Goal: Task Accomplishment & Management: Complete application form

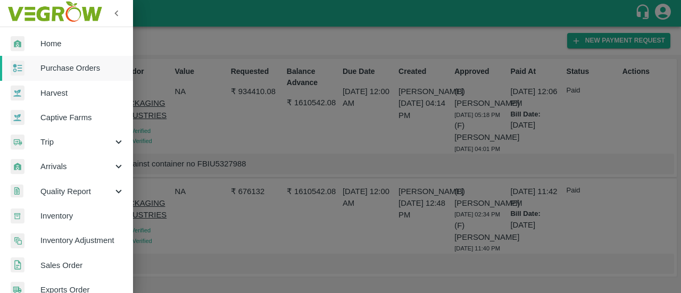
scroll to position [35, 0]
click at [75, 65] on span "Purchase Orders" at bounding box center [82, 68] width 84 height 12
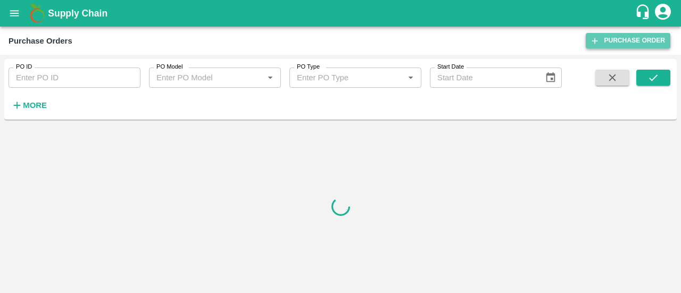
click at [598, 43] on icon at bounding box center [595, 41] width 10 height 10
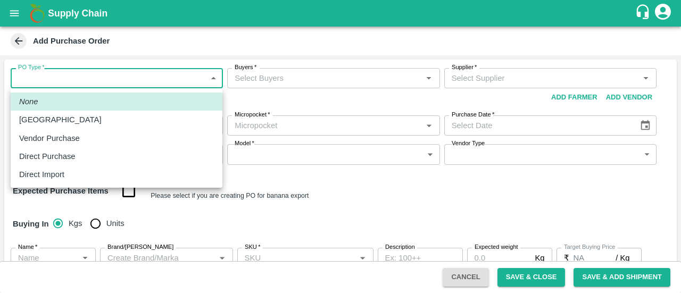
click at [142, 84] on body "Supply Chain Add Purchase Order PO Type   * ​ PO Type Buyers   * Buyers   * Sup…" at bounding box center [340, 146] width 681 height 293
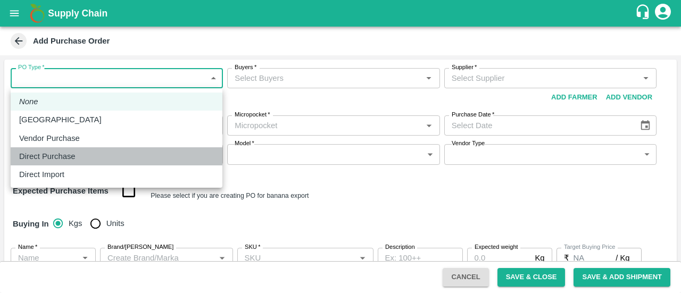
click at [62, 158] on p "Direct Purchase" at bounding box center [47, 157] width 56 height 12
type input "3"
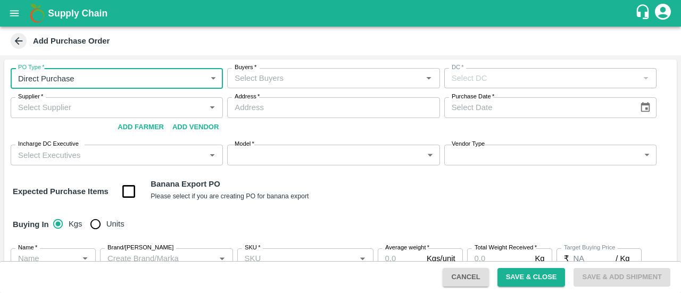
click at [301, 73] on input "Buyers   *" at bounding box center [324, 78] width 188 height 14
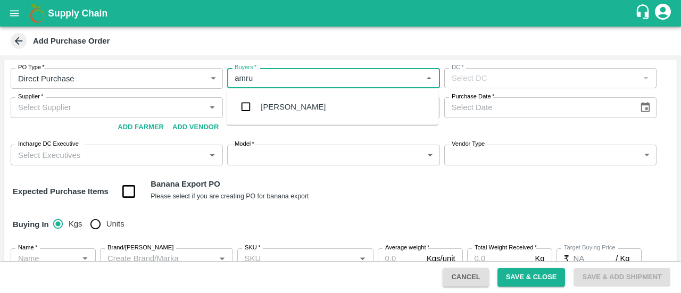
type input "[PERSON_NAME]"
click at [237, 113] on input "checkbox" at bounding box center [245, 106] width 21 height 21
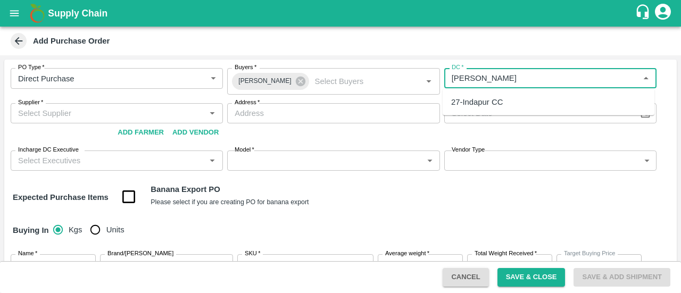
click at [519, 103] on div "27-Indapur CC" at bounding box center [549, 102] width 212 height 18
type input "27-Indapur CC"
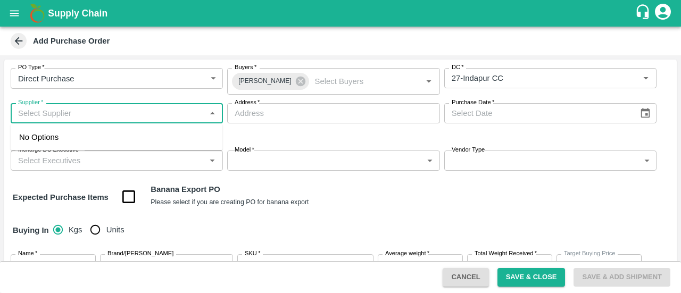
click at [42, 108] on input "Supplier   *" at bounding box center [108, 113] width 188 height 14
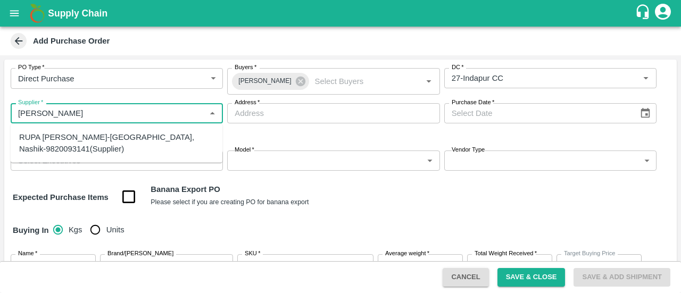
click at [56, 135] on div "RUPA GAURANG SANKHESARA-Nashik, Nashik-9820093141(Supplier)" at bounding box center [116, 143] width 195 height 24
type input "RUPA GAURANG SANKHESARA-Nashik, Nashik-9820093141(Supplier)"
type input "Nashik, Nashik, Nashik, Maharashtra"
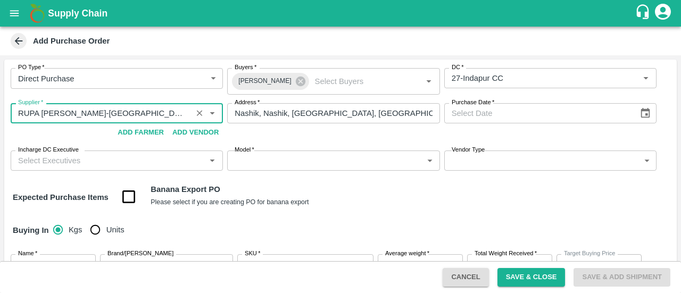
type input "RUPA GAURANG SANKHESARA-Nashik, Nashik-9820093141(Supplier)"
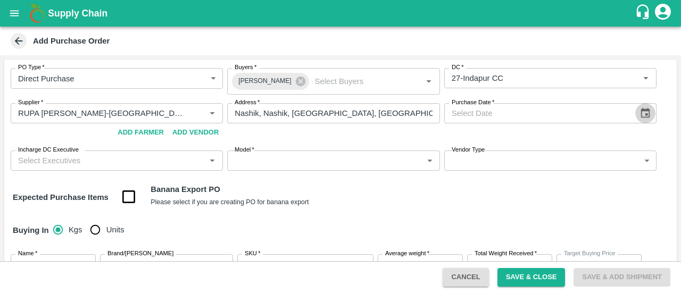
click at [640, 114] on icon "Choose date" at bounding box center [646, 113] width 12 height 12
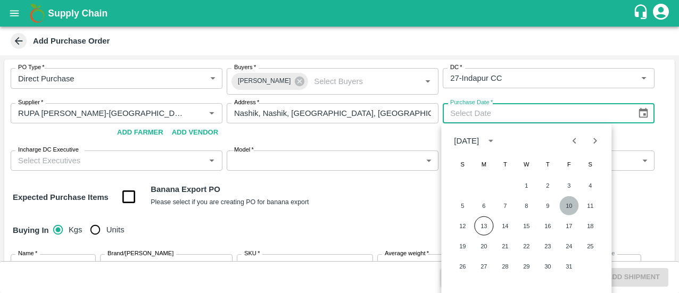
click at [572, 209] on button "10" at bounding box center [568, 205] width 19 height 19
type input "10/10/2025"
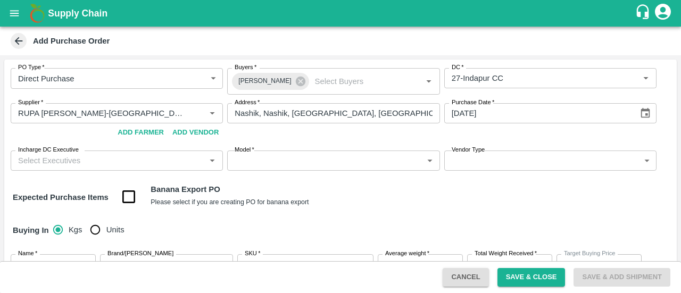
click at [153, 171] on div "PO Type   * Direct Purchase 3 PO Type Buyers   * Amrut Jadhav Buyers   * DC   *…" at bounding box center [340, 120] width 673 height 120
click at [124, 162] on input "Incharge DC Executive" at bounding box center [108, 161] width 188 height 14
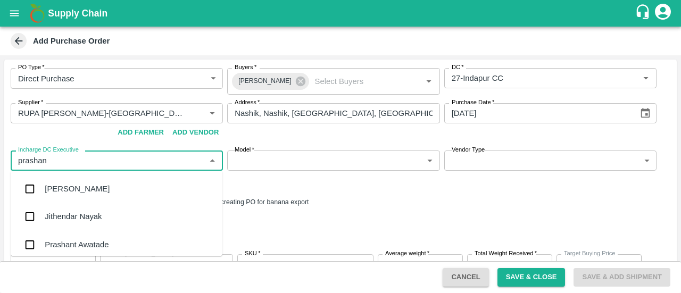
type input "prashant"
click at [86, 239] on div "Prashant Awatade" at bounding box center [77, 245] width 64 height 12
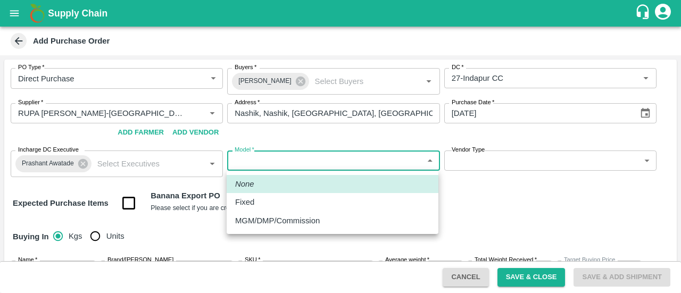
click at [318, 168] on body "Supply Chain Add Purchase Order PO Type   * Direct Purchase 3 PO Type Buyers   …" at bounding box center [340, 146] width 681 height 293
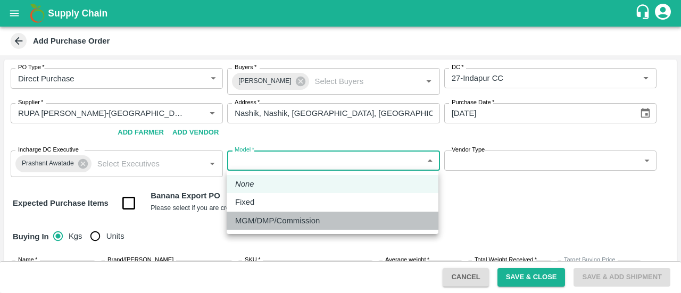
click at [269, 220] on p "MGM/DMP/Commission" at bounding box center [277, 221] width 85 height 12
type input "Commision"
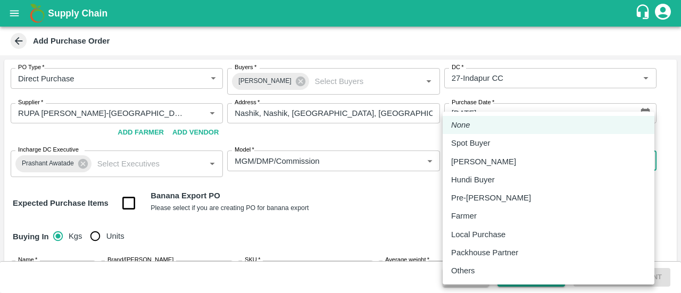
click at [468, 161] on body "Supply Chain Add Purchase Order PO Type   * Direct Purchase 3 PO Type Buyers   …" at bounding box center [340, 146] width 681 height 293
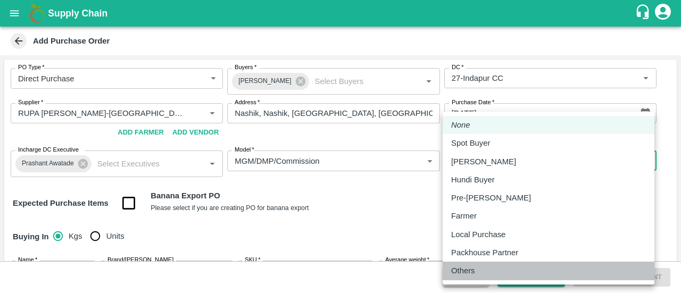
click at [460, 276] on p "Others" at bounding box center [463, 271] width 24 height 12
type input "OTHER"
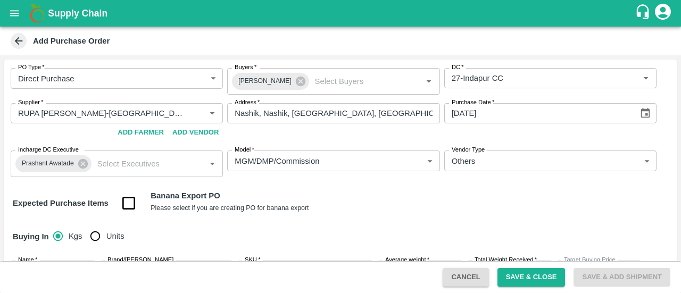
click at [368, 221] on div "Buying In Kgs Units" at bounding box center [340, 236] width 673 height 31
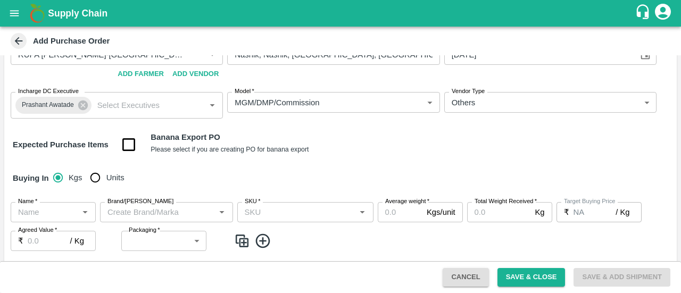
scroll to position [60, 0]
click at [94, 183] on input "Units" at bounding box center [95, 176] width 21 height 21
radio input "true"
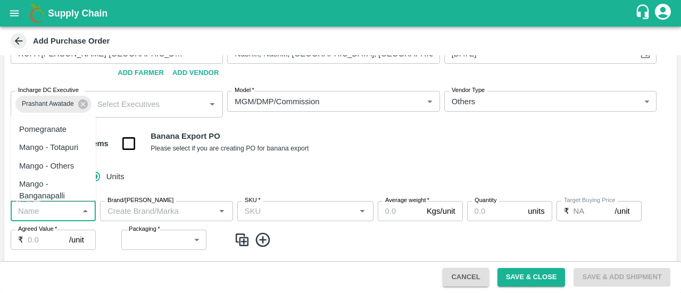
click at [28, 207] on input "Name   *" at bounding box center [44, 211] width 61 height 14
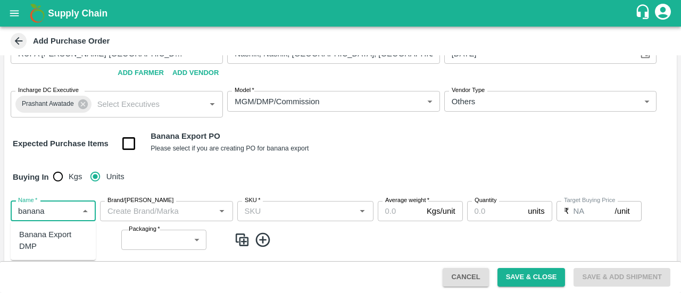
click at [40, 239] on div "Banana Export DMP" at bounding box center [53, 241] width 68 height 24
type input "Banana Export DMP"
click at [148, 209] on input "Brand/Marka" at bounding box center [157, 211] width 109 height 14
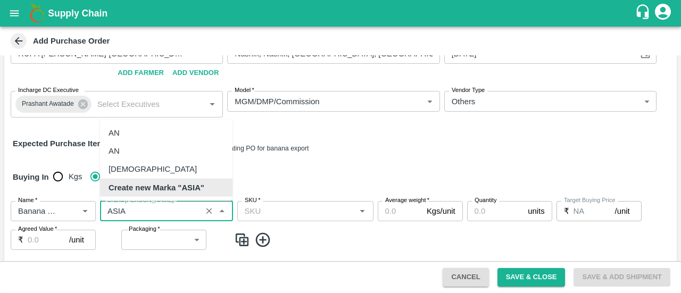
scroll to position [0, 0]
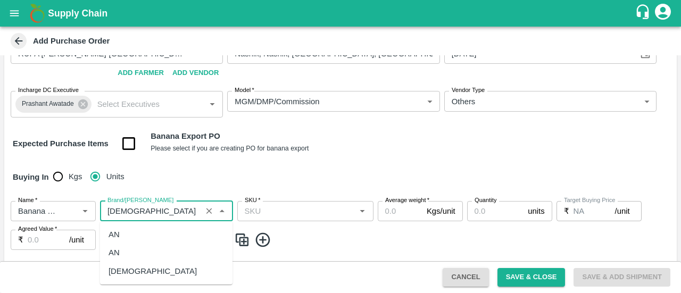
click at [121, 276] on div "ASIAN" at bounding box center [153, 272] width 88 height 12
type input "ASIAN"
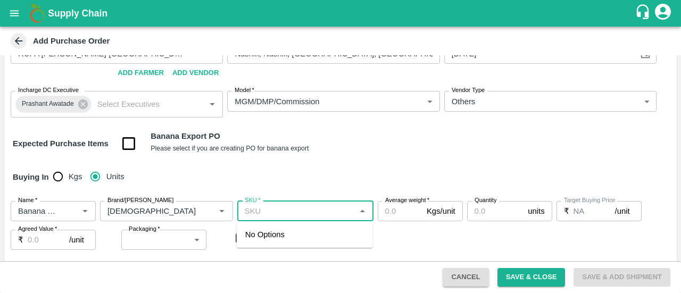
click at [263, 212] on input "SKU   *" at bounding box center [297, 211] width 112 height 14
click at [279, 216] on input "SKU   *" at bounding box center [297, 211] width 112 height 14
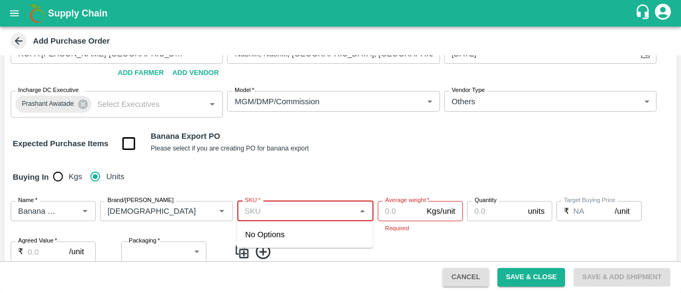
click at [279, 216] on input "SKU   *" at bounding box center [297, 211] width 112 height 14
click at [264, 135] on div "4 Hand" at bounding box center [258, 129] width 26 height 12
type input "4 Hand"
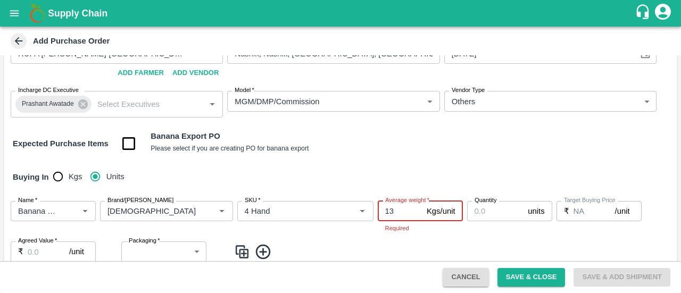
type input "13"
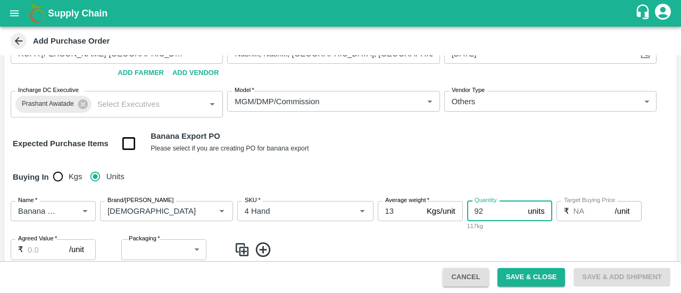
type input "92"
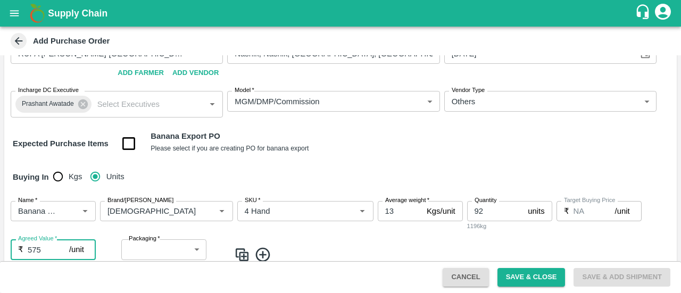
type input "575"
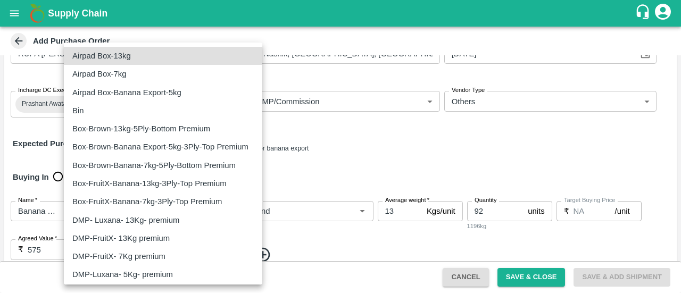
click at [165, 245] on body "Supply Chain Add Purchase Order PO Type   * Direct Purchase 3 PO Type Buyers   …" at bounding box center [340, 146] width 681 height 293
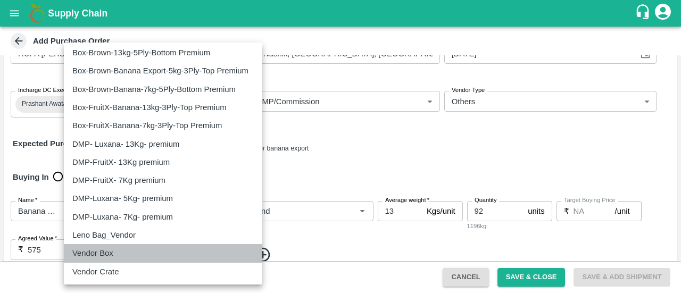
click at [104, 258] on p "Vendor Box" at bounding box center [92, 253] width 41 height 12
type input "276"
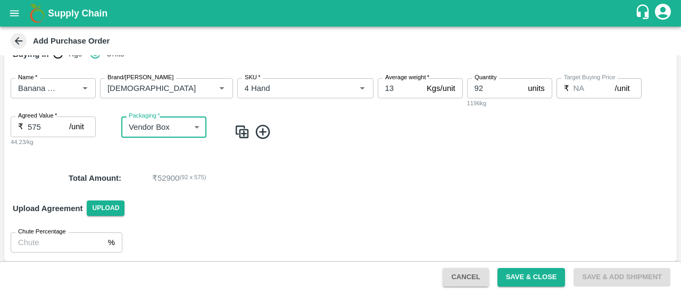
scroll to position [186, 0]
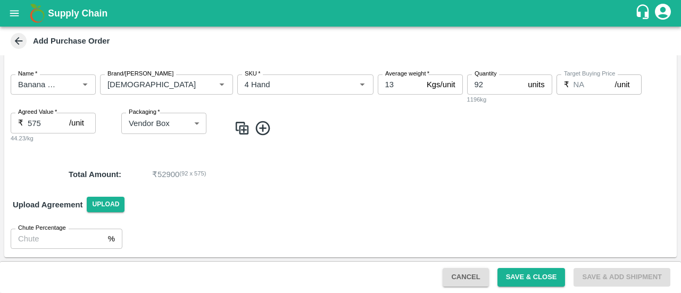
click at [260, 131] on icon at bounding box center [263, 129] width 18 height 18
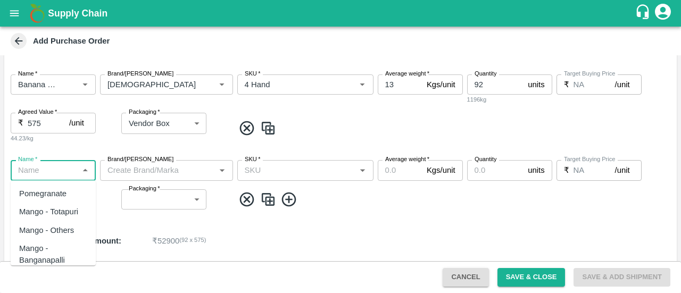
click at [45, 171] on input "Name   *" at bounding box center [44, 170] width 61 height 14
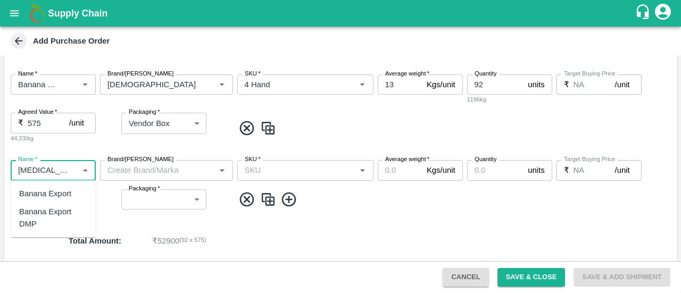
click at [34, 214] on div "Banana Export DMP" at bounding box center [53, 218] width 68 height 24
type input "Banana Export DMP"
click at [130, 176] on input "Brand/Marka" at bounding box center [157, 170] width 109 height 14
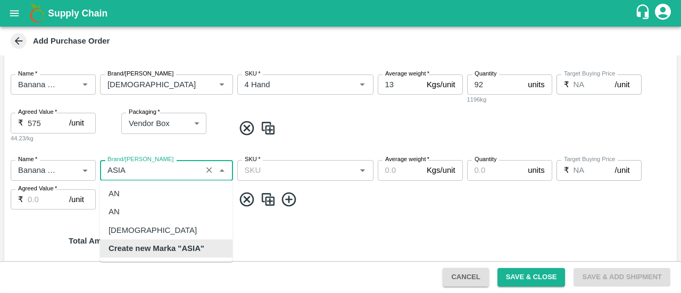
scroll to position [0, 0]
click at [148, 234] on div "ASIAN" at bounding box center [166, 230] width 133 height 18
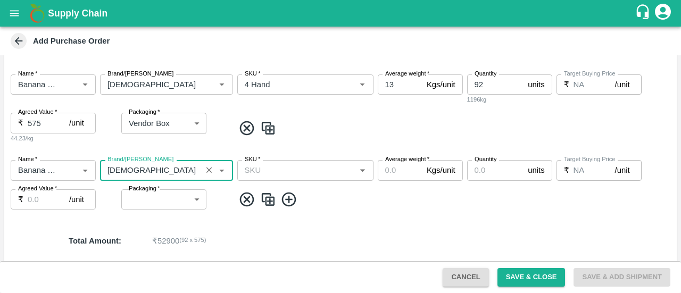
type input "ASIAN"
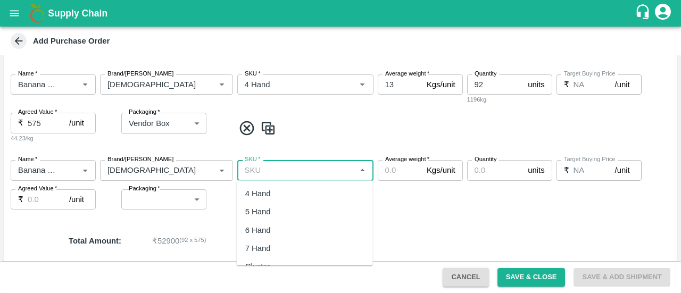
click at [267, 169] on input "SKU   *" at bounding box center [297, 170] width 112 height 14
click at [258, 192] on div "5 Hand" at bounding box center [258, 194] width 26 height 12
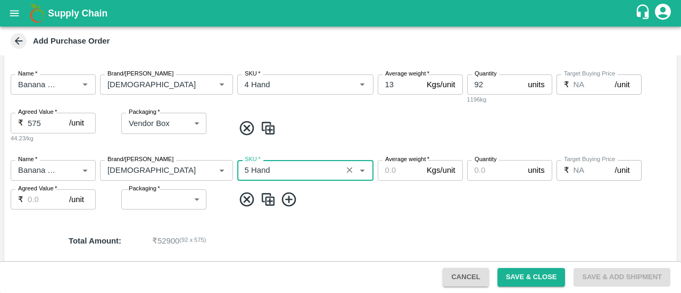
type input "5 Hand"
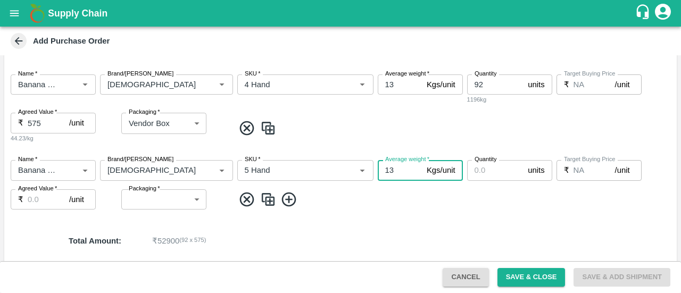
type input "13"
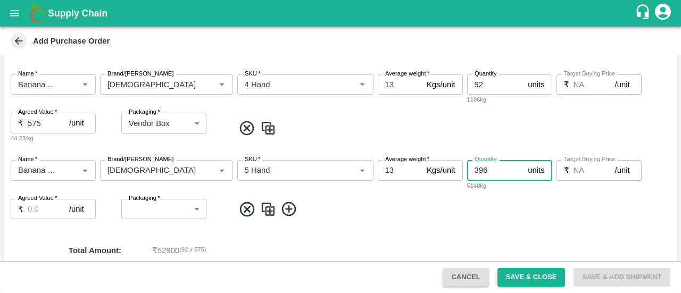
type input "396"
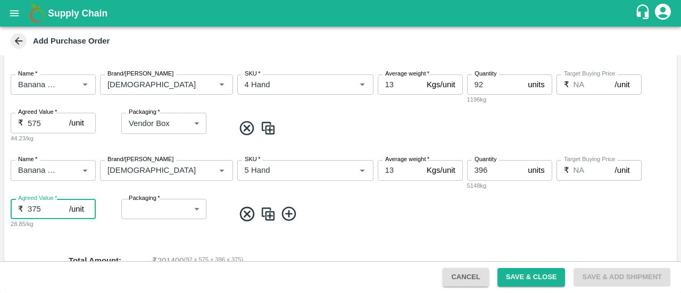
type input "375"
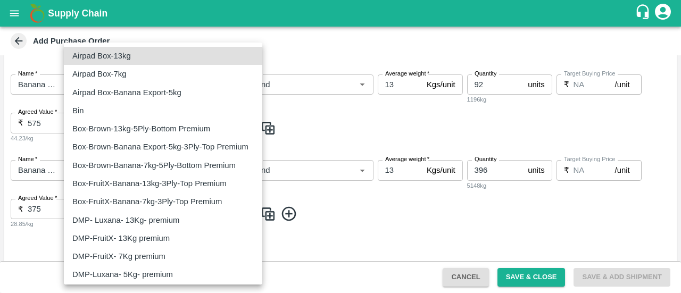
click at [149, 217] on body "Supply Chain Add Purchase Order PO Type   * Direct Purchase 3 PO Type Buyers   …" at bounding box center [340, 146] width 681 height 293
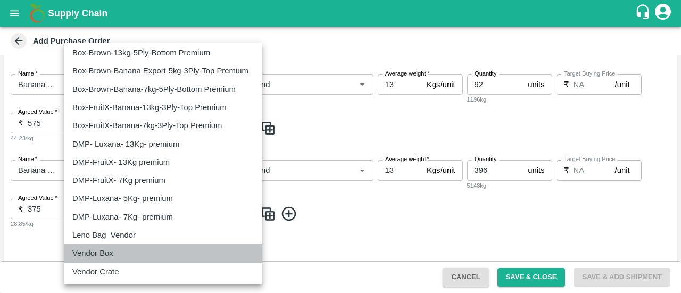
click at [101, 250] on p "Vendor Box" at bounding box center [92, 253] width 41 height 12
type input "276"
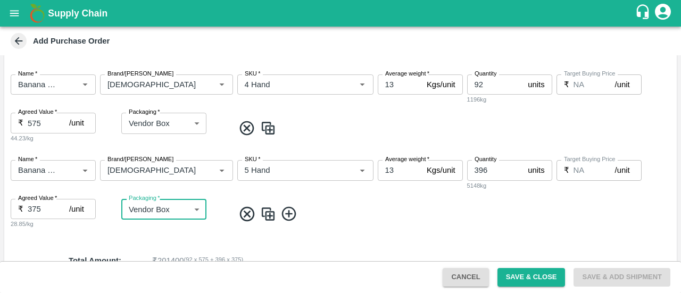
click at [287, 214] on icon at bounding box center [289, 214] width 14 height 14
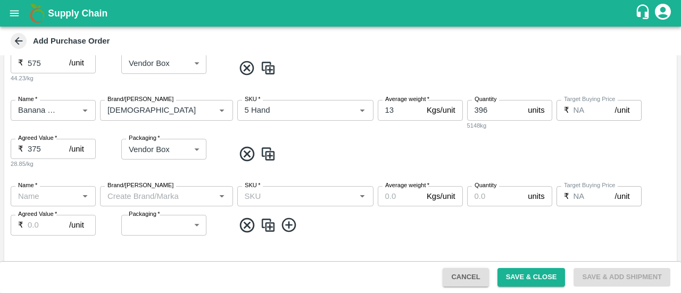
scroll to position [247, 0]
click at [44, 203] on div "Name   *" at bounding box center [53, 196] width 85 height 20
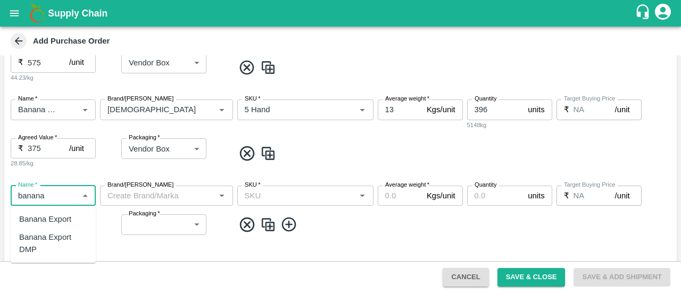
click at [45, 243] on div "Banana Export DMP" at bounding box center [53, 244] width 68 height 24
type input "Banana Export DMP"
click at [132, 197] on input "Brand/Marka" at bounding box center [157, 196] width 109 height 14
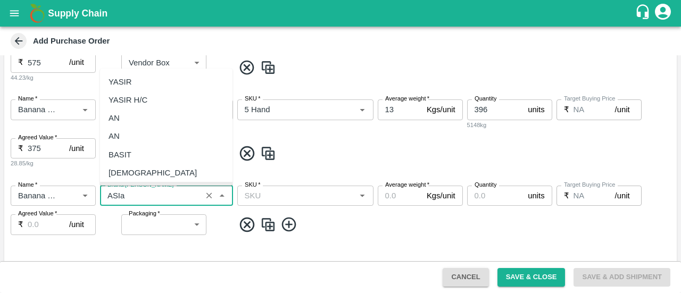
scroll to position [0, 0]
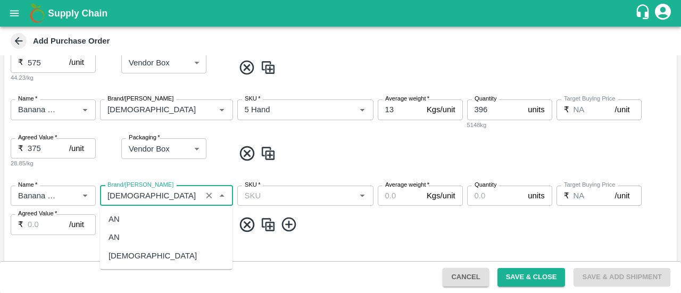
click at [128, 263] on div "ASIAN" at bounding box center [166, 256] width 133 height 18
type input "ASIAN"
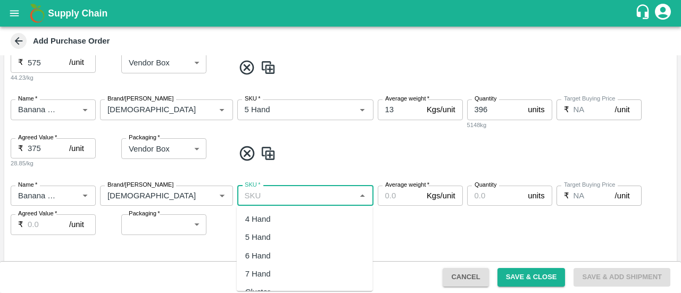
click at [255, 201] on input "SKU   *" at bounding box center [297, 196] width 112 height 14
click at [264, 212] on div "6 Hand" at bounding box center [305, 219] width 136 height 18
type input "6 Hand"
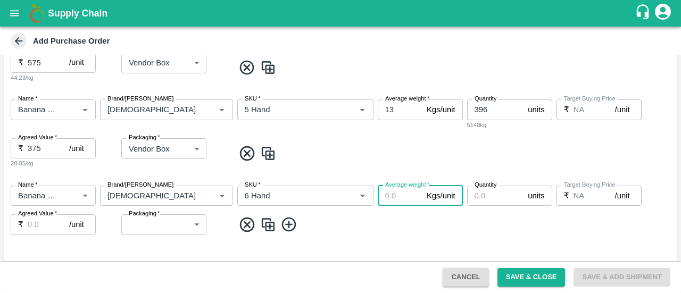
click at [384, 191] on input "Average weight   *" at bounding box center [400, 196] width 45 height 20
type input "13"
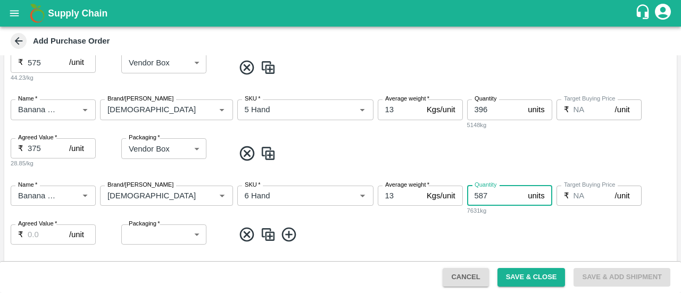
type input "587"
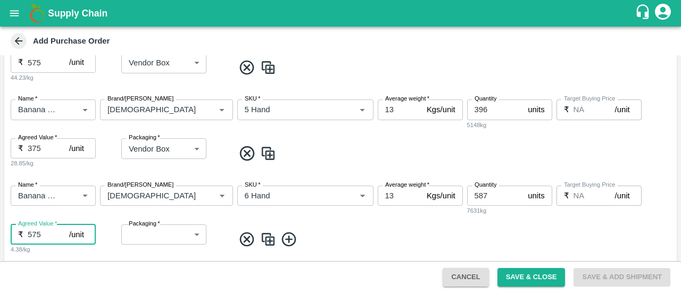
type input "575"
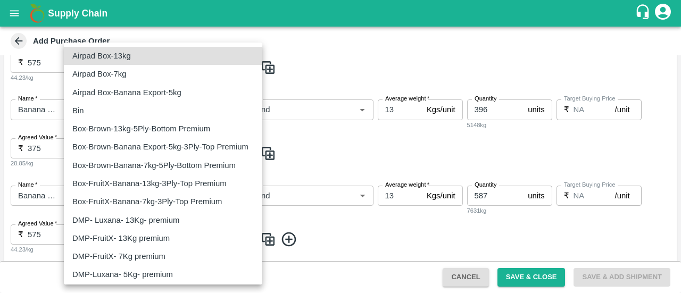
click at [180, 233] on body "Supply Chain Add Purchase Order PO Type   * Direct Purchase 3 PO Type Buyers   …" at bounding box center [340, 146] width 681 height 293
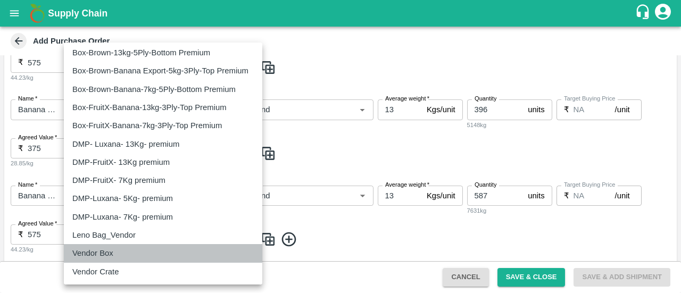
click at [128, 255] on div "Vendor Box" at bounding box center [162, 253] width 181 height 12
type input "276"
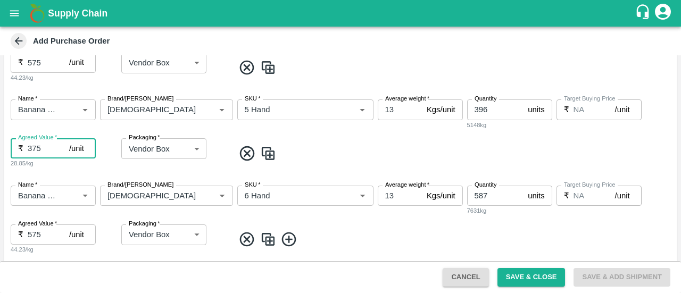
click at [35, 152] on input "375" at bounding box center [49, 148] width 42 height 20
click at [31, 149] on input "375" at bounding box center [49, 148] width 42 height 20
type input "575"
click at [119, 167] on div "Name   * Name   * Brand/Marka Brand/Marka SKU   * SKU   * Average weight   * 13…" at bounding box center [340, 134] width 673 height 86
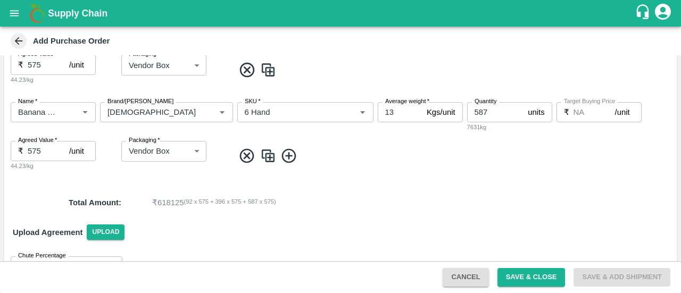
scroll to position [331, 0]
click at [291, 161] on icon at bounding box center [289, 155] width 14 height 14
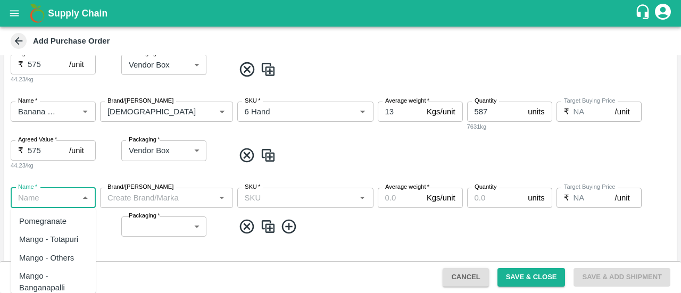
click at [32, 201] on input "Name   *" at bounding box center [44, 198] width 61 height 14
click at [47, 239] on div "Banana Export DMP" at bounding box center [53, 246] width 68 height 24
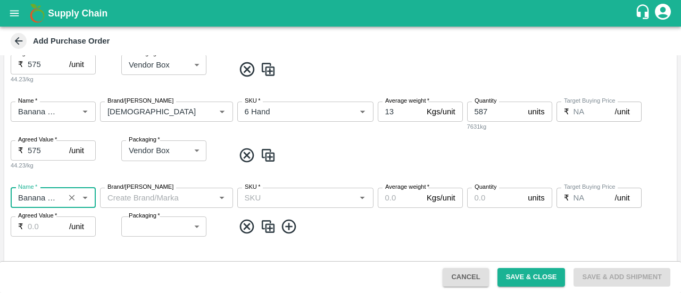
type input "Banana Export DMP"
click at [133, 198] on input "Brand/Marka" at bounding box center [157, 198] width 109 height 14
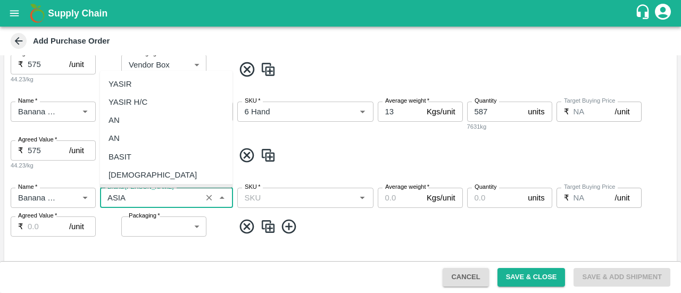
scroll to position [0, 0]
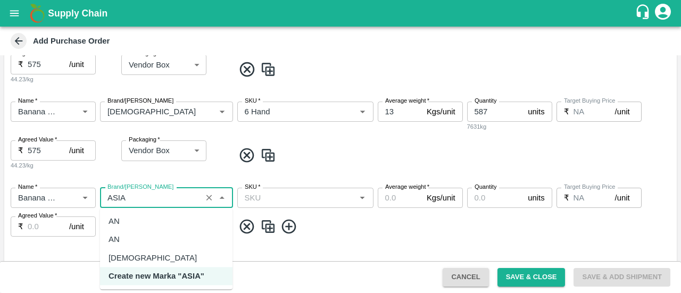
click at [135, 257] on div "ASIAN" at bounding box center [166, 258] width 133 height 18
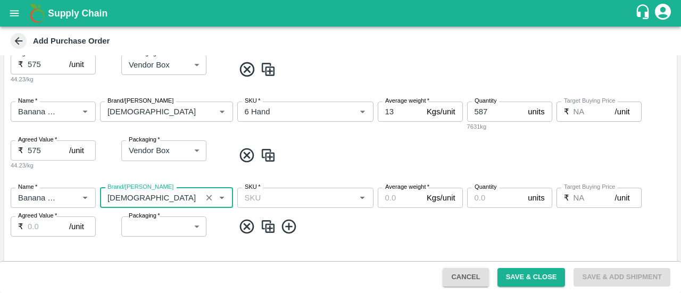
type input "ASIAN"
click at [269, 197] on input "SKU   *" at bounding box center [297, 198] width 112 height 14
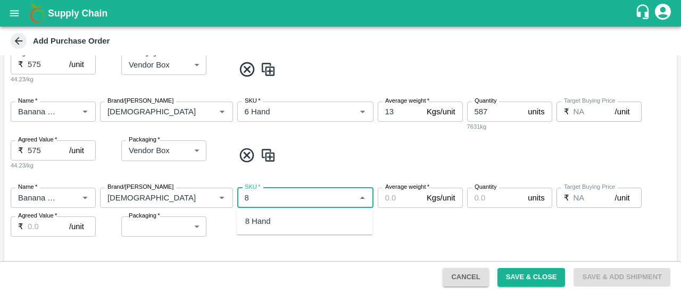
click at [256, 222] on div "8 Hand" at bounding box center [258, 222] width 26 height 12
type input "8 Hand"
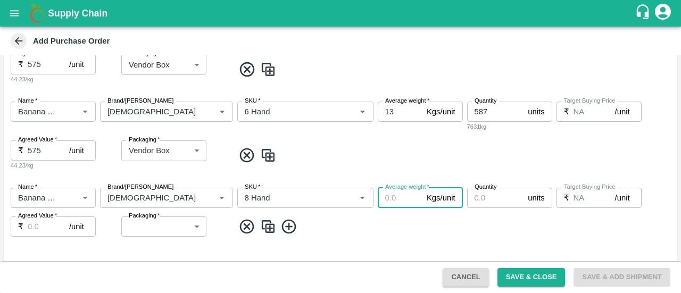
click at [391, 193] on input "Average weight   *" at bounding box center [400, 198] width 45 height 20
type input "13"
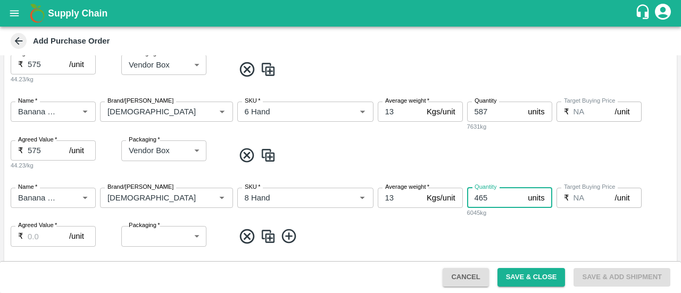
type input "465"
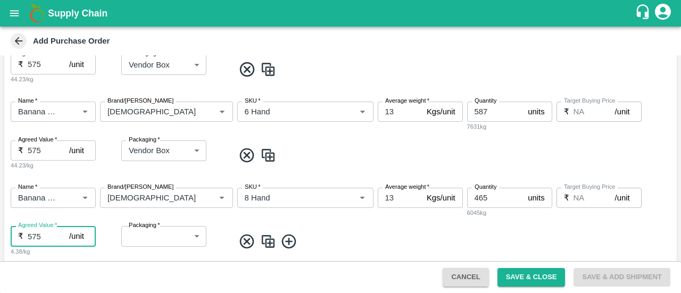
type input "575"
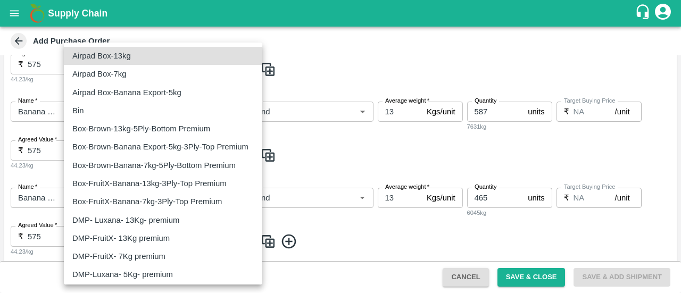
click at [191, 245] on body "Supply Chain Add Purchase Order PO Type   * Direct Purchase 3 PO Type Buyers   …" at bounding box center [340, 146] width 681 height 293
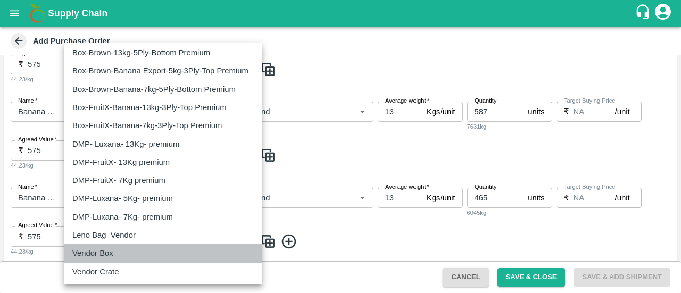
click at [120, 250] on div "Vendor Box" at bounding box center [162, 253] width 181 height 12
type input "276"
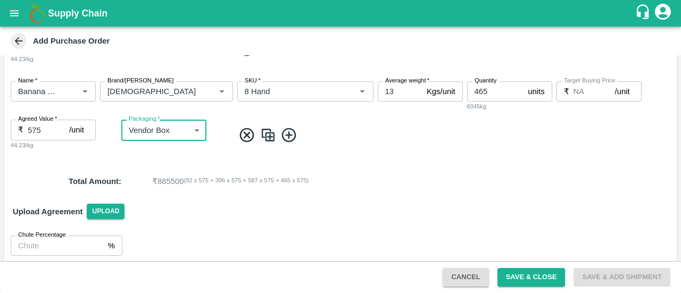
scroll to position [444, 0]
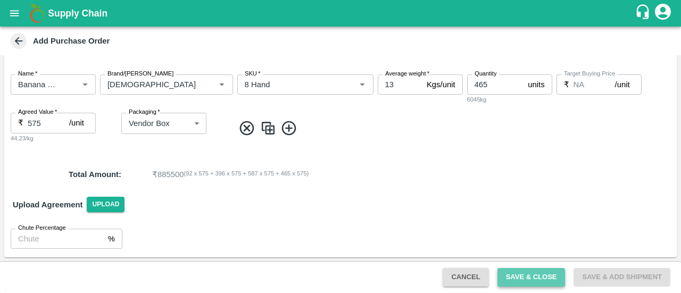
click at [510, 279] on button "Save & Close" at bounding box center [532, 277] width 68 height 19
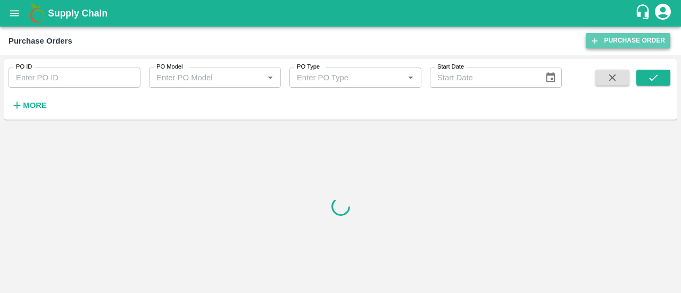
click at [607, 44] on link "Purchase Order" at bounding box center [628, 40] width 85 height 15
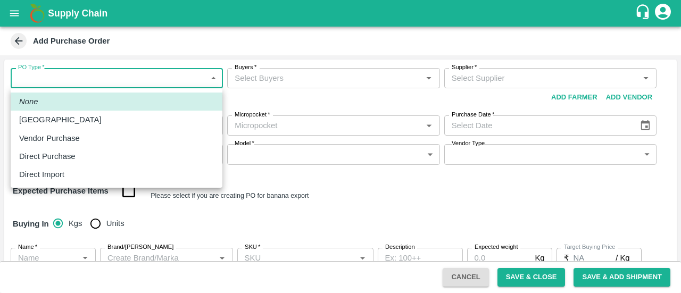
click at [64, 75] on body "Supply Chain Add Purchase Order PO Type   * ​ PO Type Buyers   * Buyers   * Sup…" at bounding box center [340, 146] width 681 height 293
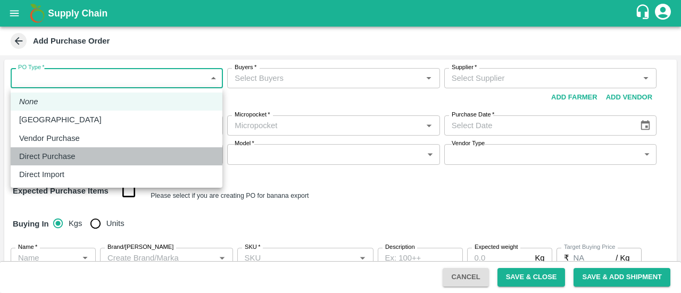
click at [48, 148] on li "Direct Purchase" at bounding box center [117, 156] width 212 height 18
type input "3"
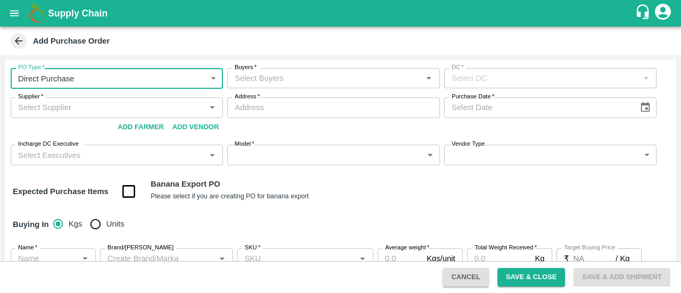
click at [305, 81] on input "Buyers   *" at bounding box center [324, 78] width 188 height 14
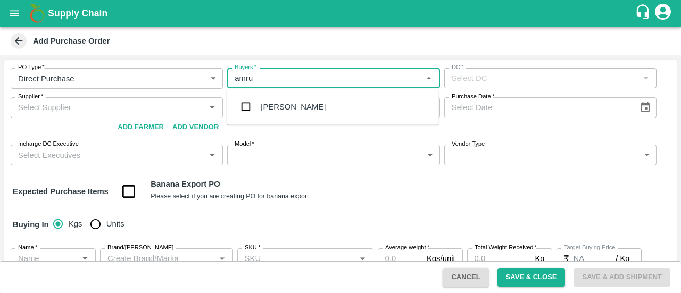
type input "amrut"
click at [244, 106] on input "checkbox" at bounding box center [245, 106] width 21 height 21
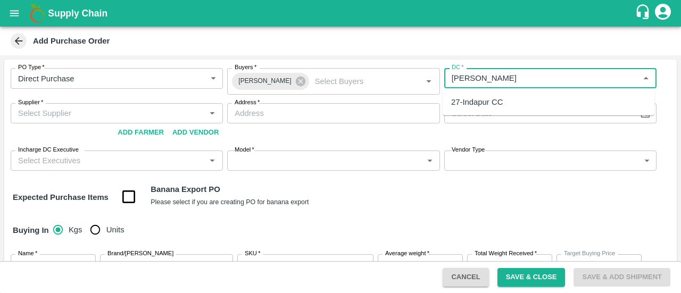
click at [479, 100] on div "27-Indapur CC" at bounding box center [477, 102] width 52 height 12
type input "27-Indapur CC"
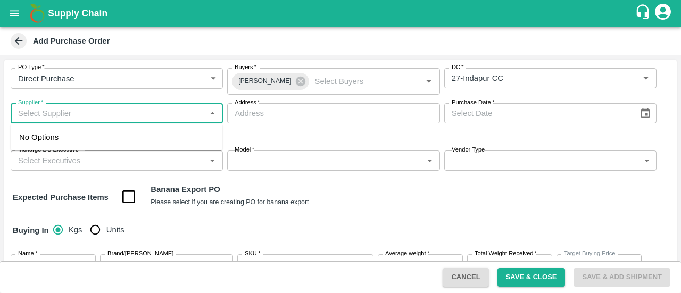
click at [38, 114] on input "Supplier   *" at bounding box center [108, 113] width 188 height 14
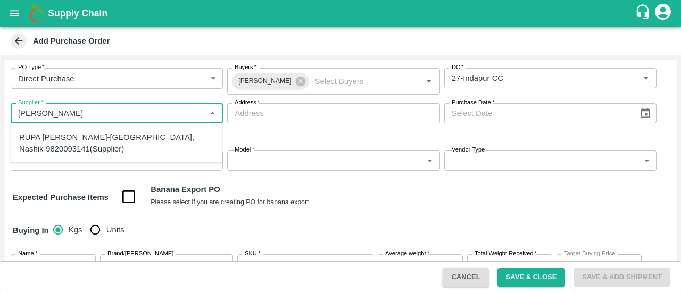
click at [52, 142] on div "RUPA GAURANG SANKHESARA-Nashik, Nashik-9820093141(Supplier)" at bounding box center [116, 143] width 195 height 24
type input "RUPA GAURANG SANKHESARA-Nashik, Nashik-9820093141(Supplier)"
type input "Nashik, Nashik, Nashik, Maharashtra"
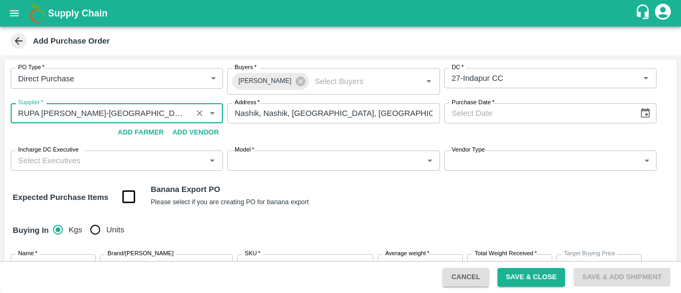
type input "RUPA GAURANG SANKHESARA-Nashik, Nashik-9820093141(Supplier)"
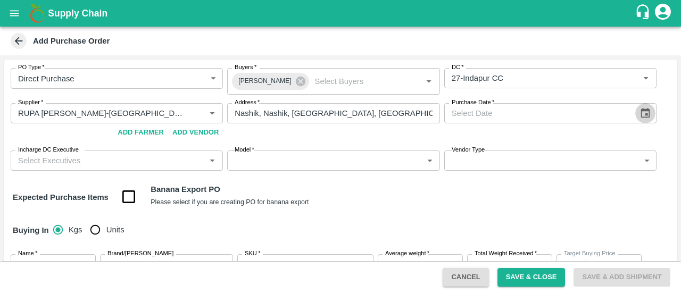
click at [643, 119] on icon "Choose date" at bounding box center [646, 113] width 12 height 12
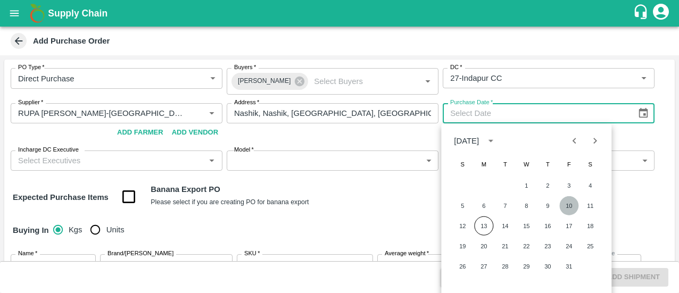
click at [569, 204] on button "10" at bounding box center [568, 205] width 19 height 19
type input "10/10/2025"
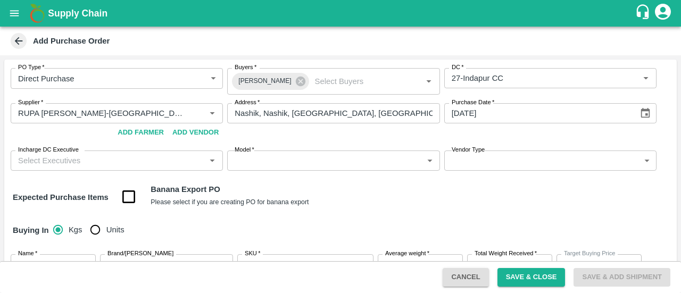
click at [156, 168] on input "Incharge DC Executive" at bounding box center [108, 161] width 188 height 14
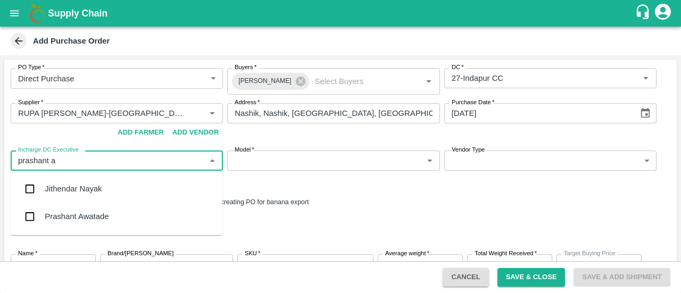
type input "prashant aw"
click at [37, 226] on input "checkbox" at bounding box center [29, 216] width 21 height 21
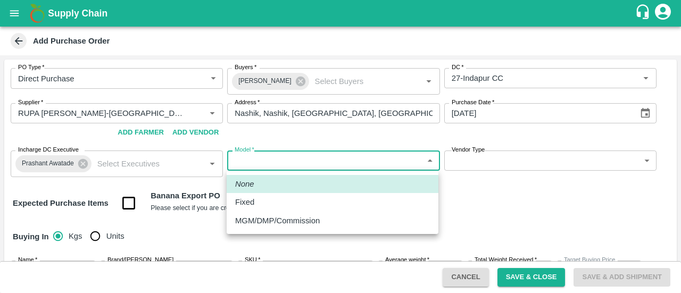
click at [314, 155] on body "Supply Chain Add Purchase Order PO Type   * Direct Purchase 3 PO Type Buyers   …" at bounding box center [340, 146] width 681 height 293
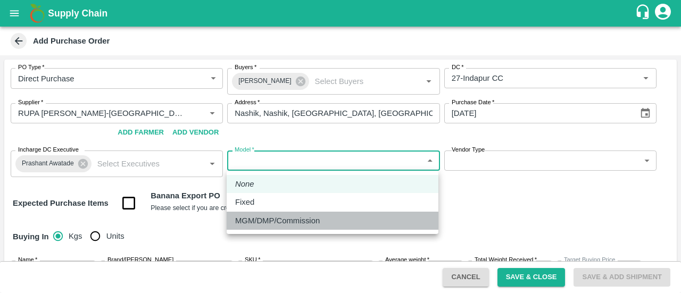
click at [287, 222] on p "MGM/DMP/Commission" at bounding box center [277, 221] width 85 height 12
type input "Commision"
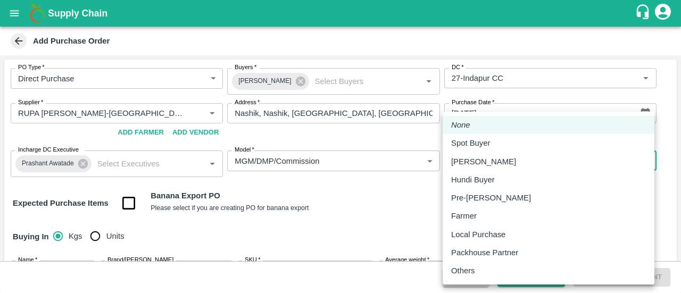
click at [520, 158] on body "Supply Chain Add Purchase Order PO Type   * Direct Purchase 3 PO Type Buyers   …" at bounding box center [340, 146] width 681 height 293
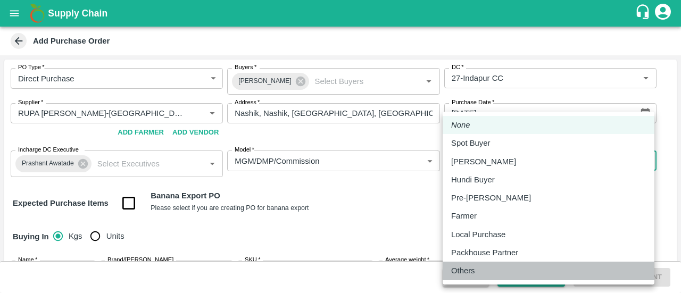
click at [461, 267] on p "Others" at bounding box center [463, 271] width 24 height 12
type input "OTHER"
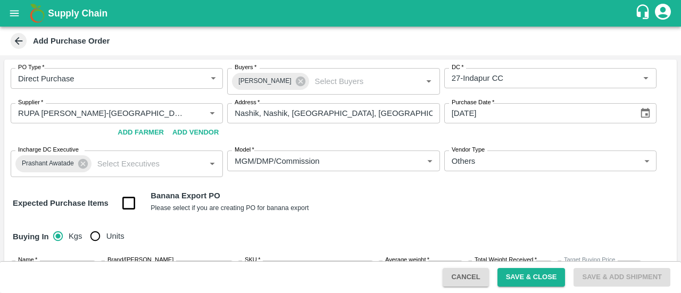
click at [402, 211] on div "Expected Purchase Items Banana Export PO Please select if you are creating PO f…" at bounding box center [341, 203] width 656 height 27
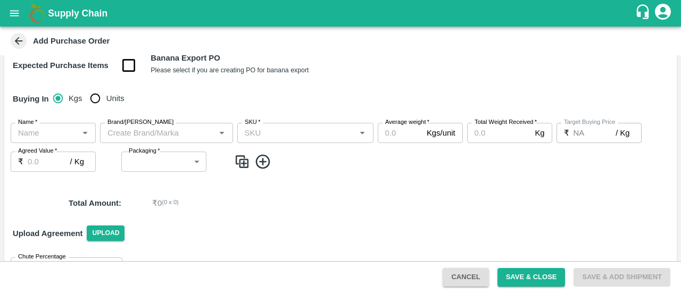
scroll to position [139, 0]
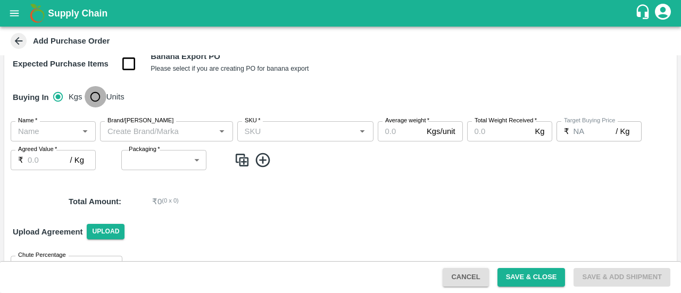
click at [90, 101] on input "Units" at bounding box center [95, 96] width 21 height 21
radio input "true"
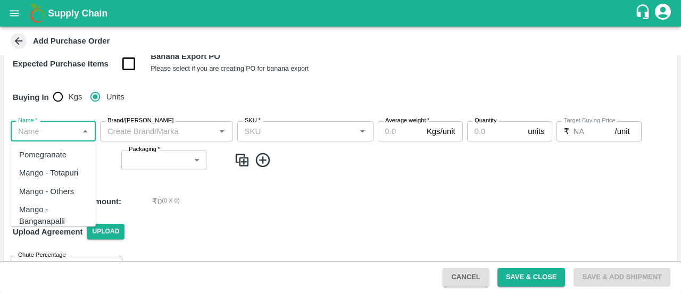
click at [45, 131] on input "Name   *" at bounding box center [44, 132] width 61 height 14
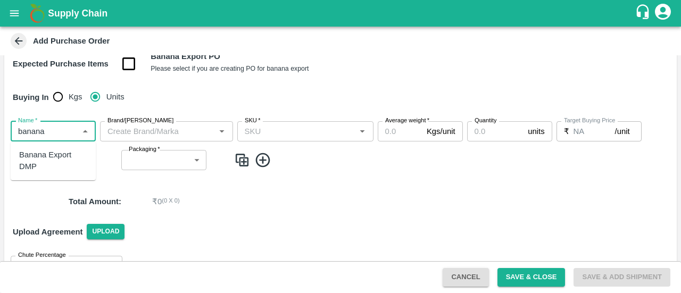
click at [35, 163] on div "Banana Export DMP" at bounding box center [53, 161] width 68 height 24
type input "Banana Export DMP"
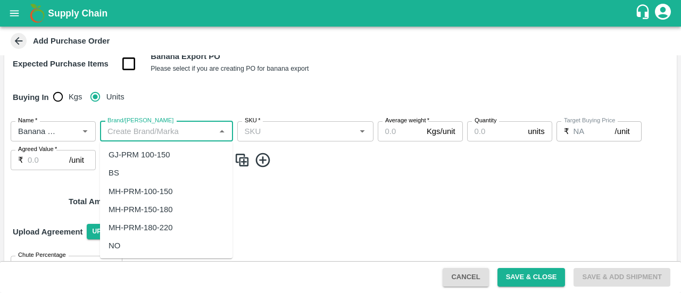
click at [158, 134] on input "Brand/Marka" at bounding box center [157, 132] width 109 height 14
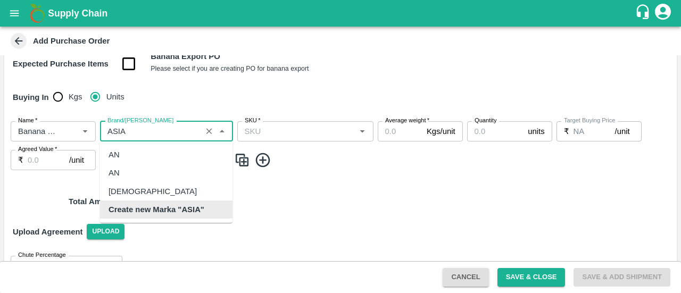
scroll to position [0, 0]
click at [128, 195] on div "ASIAN" at bounding box center [153, 192] width 88 height 12
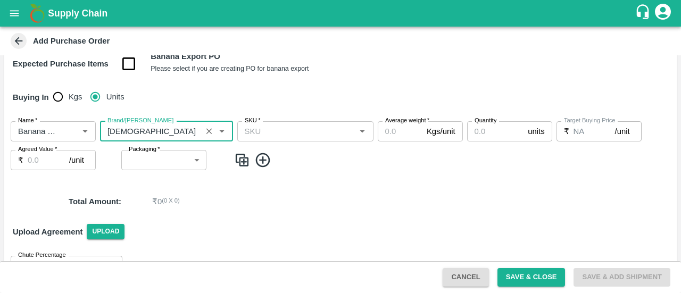
type input "ASIAN"
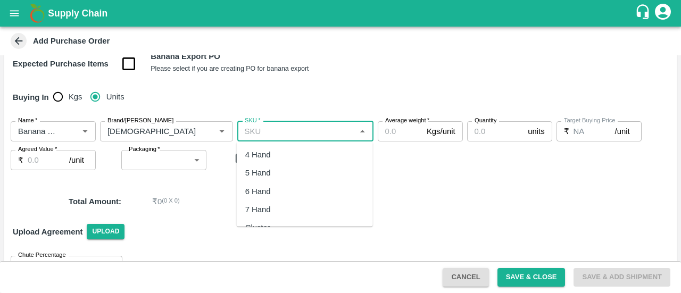
click at [295, 130] on input "SKU   *" at bounding box center [297, 132] width 112 height 14
click at [274, 155] on div "4 Hand" at bounding box center [305, 155] width 136 height 18
type input "4 Hand"
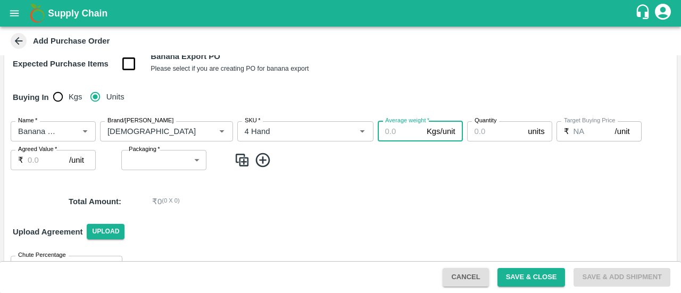
click at [394, 130] on input "Average weight   *" at bounding box center [400, 131] width 45 height 20
type input "13"
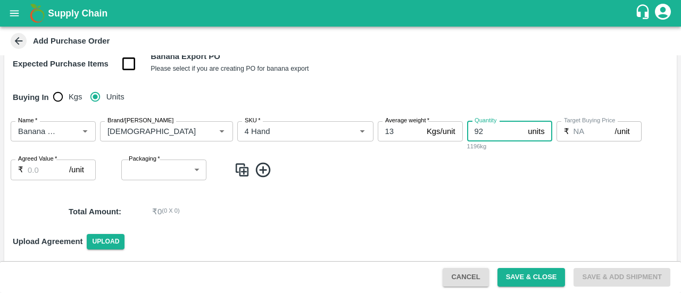
type input "92"
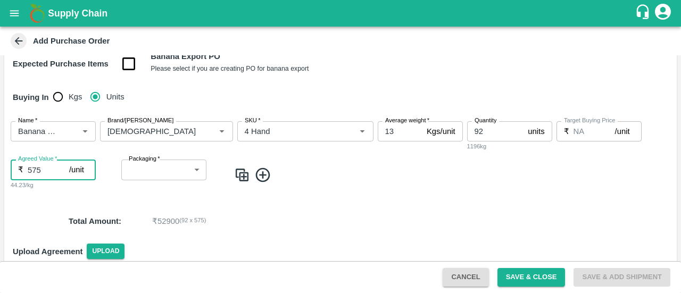
type input "575"
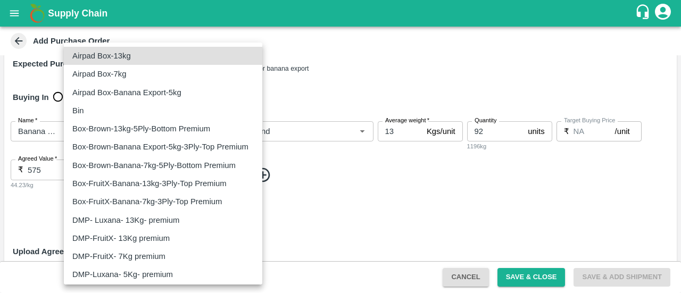
click at [173, 179] on body "Supply Chain Add Purchase Order PO Type   * Direct Purchase 3 PO Type Buyers   …" at bounding box center [340, 146] width 681 height 293
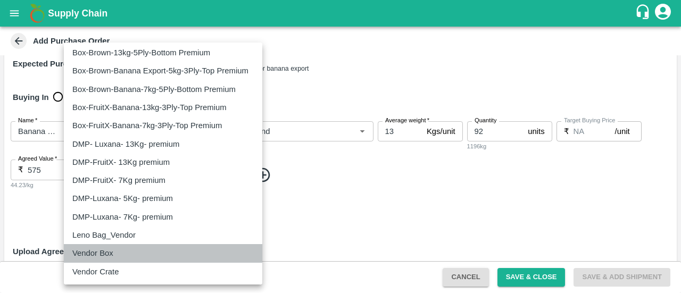
click at [85, 259] on li "Vendor Box" at bounding box center [163, 253] width 198 height 18
type input "276"
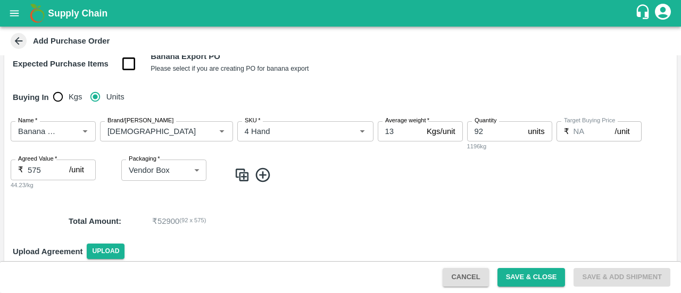
click at [262, 180] on icon at bounding box center [263, 176] width 18 height 18
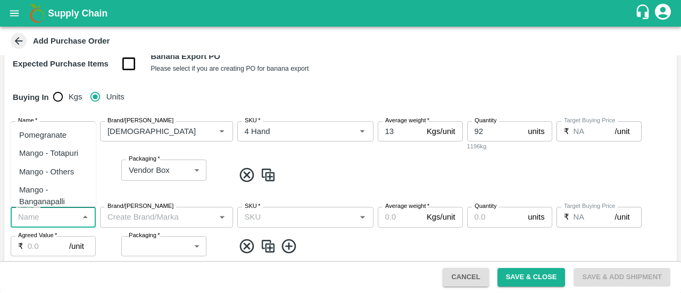
click at [34, 222] on input "Name   *" at bounding box center [44, 217] width 61 height 14
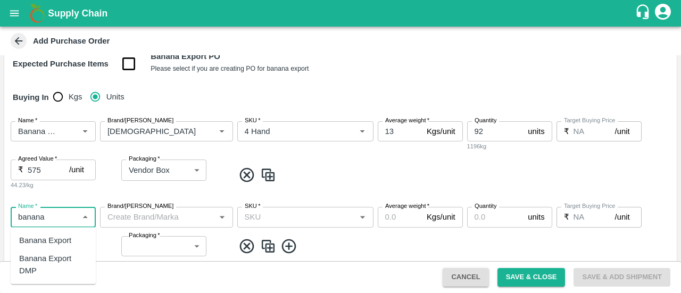
click at [45, 268] on div "Banana Export DMP" at bounding box center [53, 265] width 68 height 24
type input "Banana Export DMP"
click at [147, 218] on input "Brand/Marka" at bounding box center [157, 217] width 109 height 14
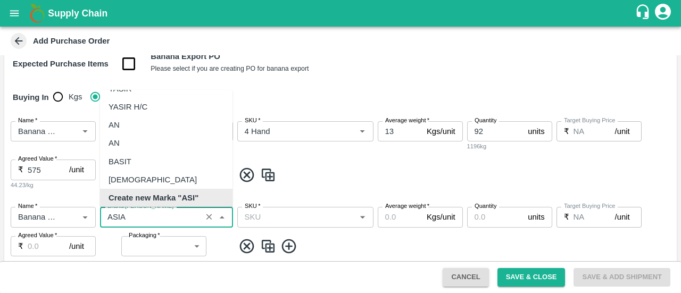
scroll to position [0, 0]
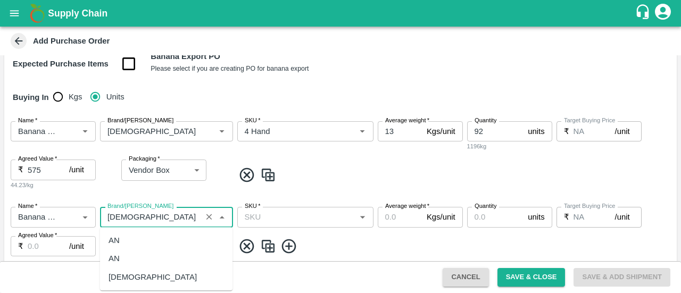
click at [140, 277] on div "ASIAN" at bounding box center [166, 277] width 133 height 18
type input "ASIAN"
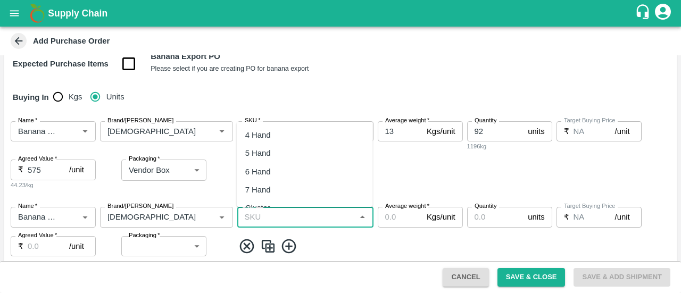
click at [267, 216] on input "SKU   *" at bounding box center [297, 217] width 112 height 14
type input "5"
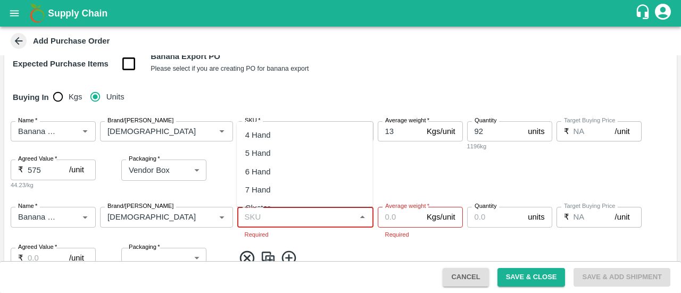
click at [267, 216] on input "SKU   *" at bounding box center [297, 217] width 112 height 14
click at [255, 150] on div "5 Hand" at bounding box center [258, 153] width 26 height 12
type input "5 Hand"
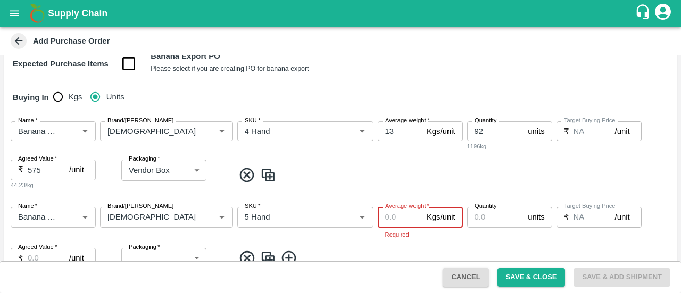
click at [400, 226] on input "Average weight   *" at bounding box center [400, 217] width 45 height 20
type input "13"
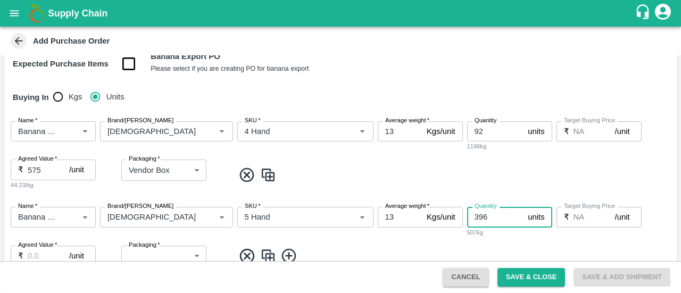
type input "396"
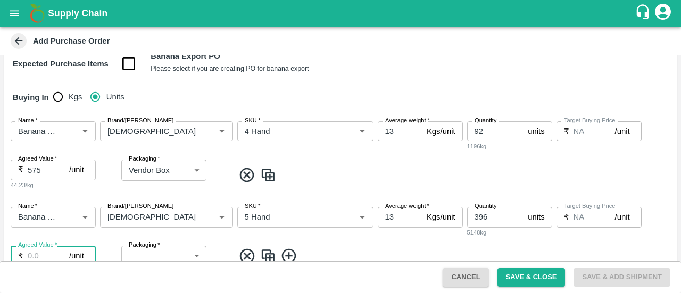
scroll to position [144, 0]
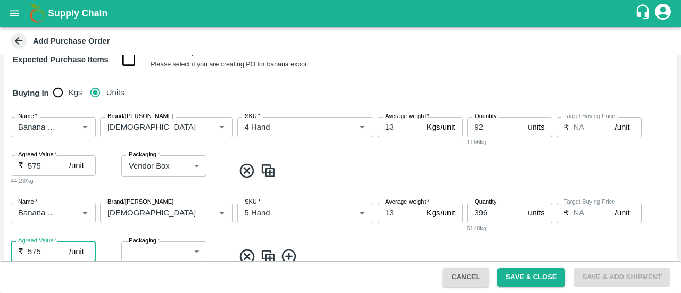
type input "575"
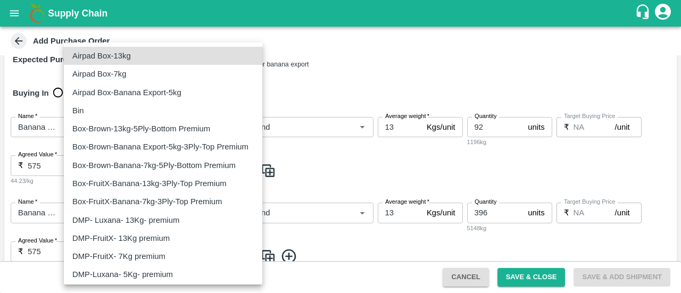
click at [167, 253] on body "Supply Chain Add Purchase Order PO Type   * Direct Purchase 3 PO Type Buyers   …" at bounding box center [340, 146] width 681 height 293
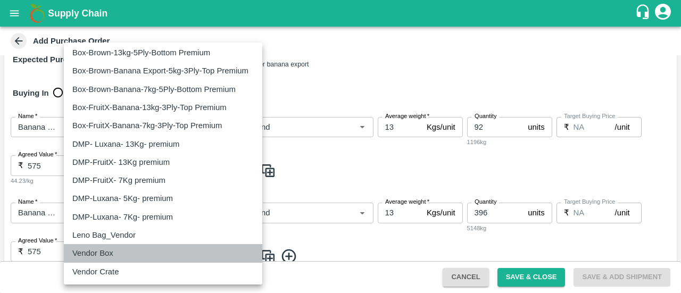
click at [84, 255] on p "Vendor Box" at bounding box center [92, 253] width 41 height 12
type input "276"
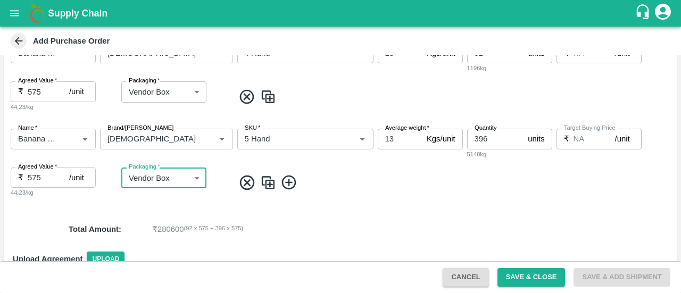
scroll to position [272, 0]
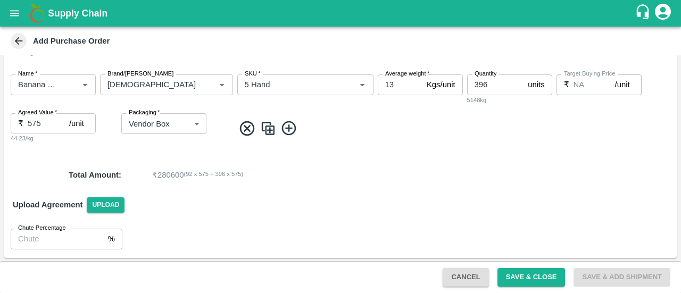
click at [286, 134] on icon at bounding box center [289, 128] width 14 height 14
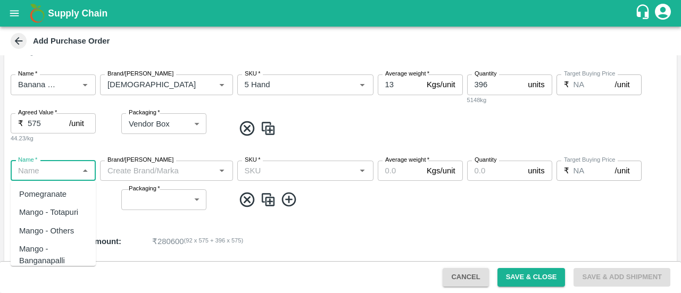
click at [38, 177] on input "Name   *" at bounding box center [44, 171] width 61 height 14
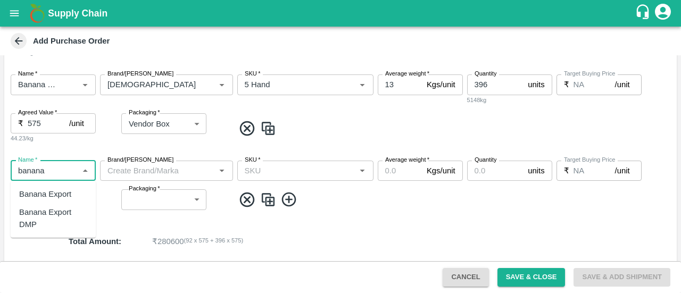
click at [39, 222] on div "Banana Export DMP" at bounding box center [53, 218] width 68 height 24
type input "Banana Export DMP"
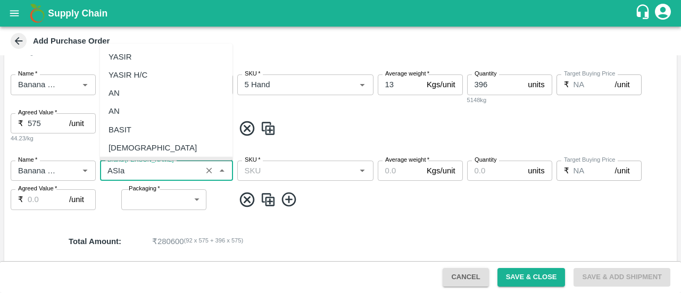
scroll to position [0, 0]
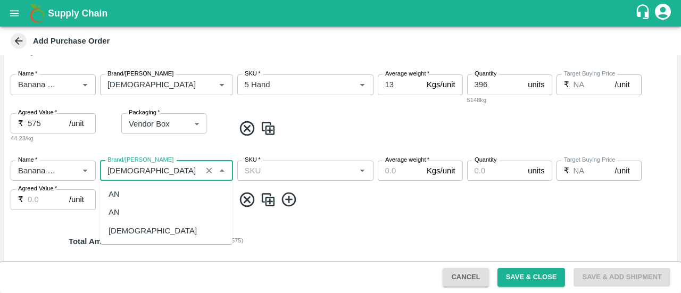
click at [139, 226] on div "ASIAN" at bounding box center [166, 231] width 133 height 18
type input "ASIAN"
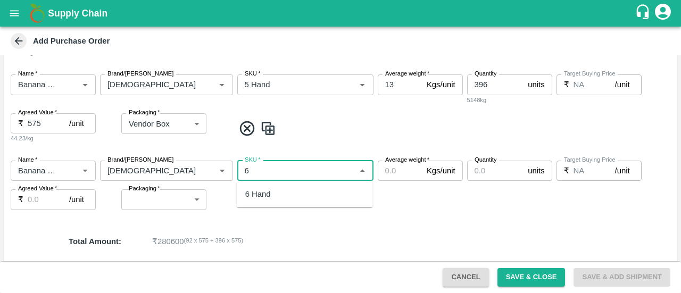
type input "6"
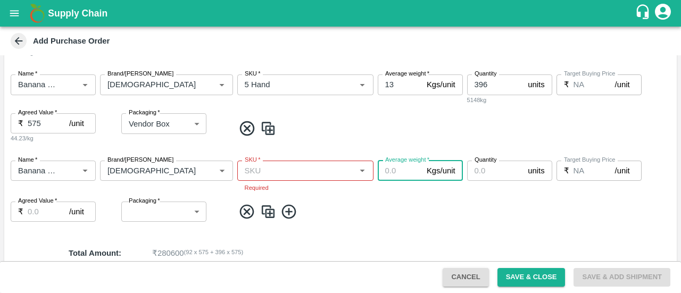
click at [251, 178] on div "SKU   *" at bounding box center [305, 171] width 136 height 20
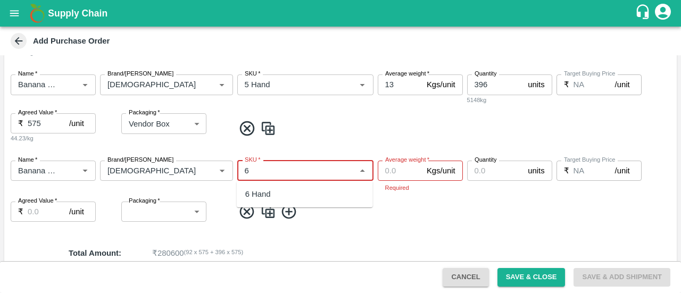
click at [259, 187] on div "6 Hand" at bounding box center [305, 194] width 136 height 18
type input "6 Hand"
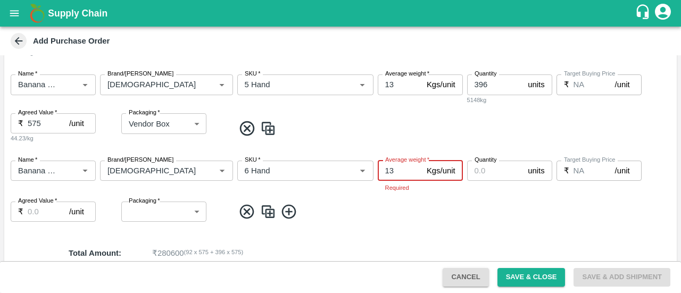
type input "13"
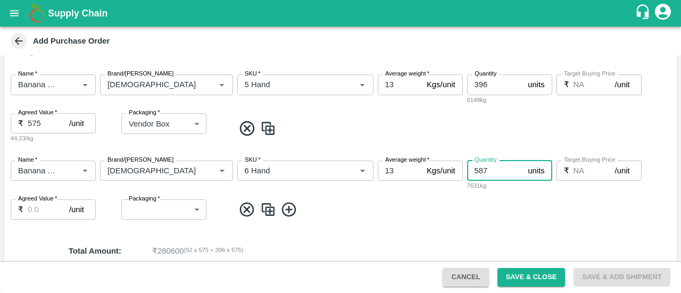
type input "587"
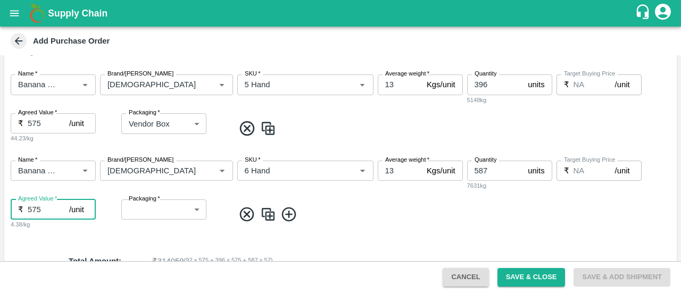
type input "575"
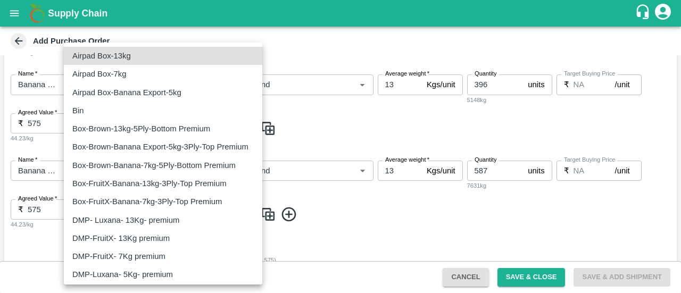
click at [186, 203] on body "Supply Chain Add Purchase Order PO Type   * Direct Purchase 3 PO Type Buyers   …" at bounding box center [340, 146] width 681 height 293
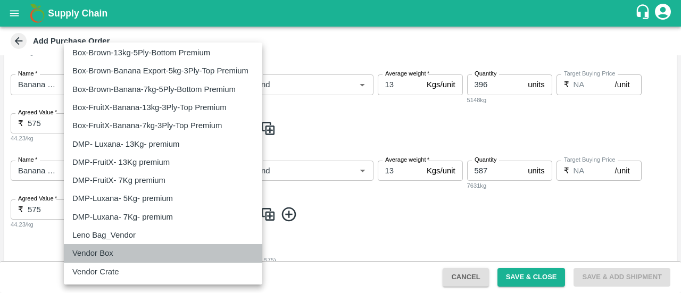
click at [114, 254] on div "Vendor Box" at bounding box center [95, 253] width 46 height 12
type input "276"
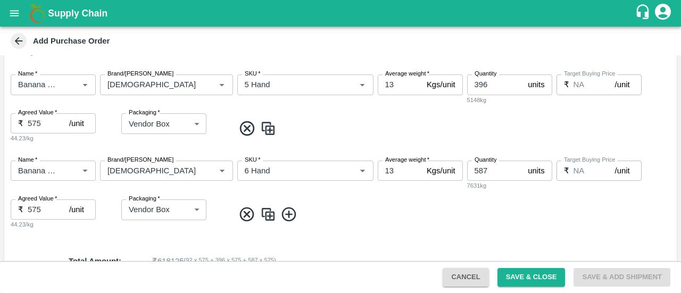
click at [372, 211] on span at bounding box center [453, 215] width 438 height 18
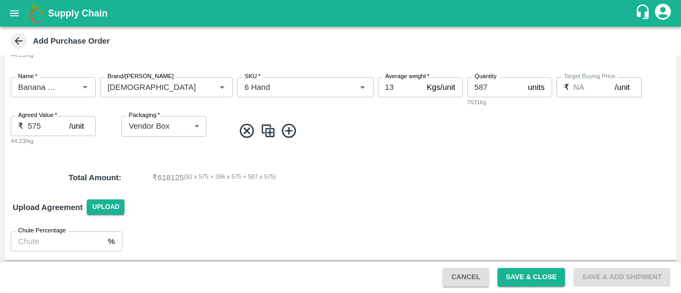
scroll to position [356, 0]
click at [283, 129] on icon at bounding box center [289, 131] width 18 height 18
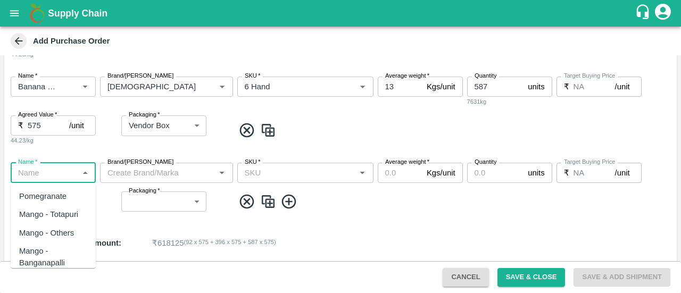
click at [38, 177] on input "Name   *" at bounding box center [44, 173] width 61 height 14
click at [36, 215] on div "Banana Export DMP" at bounding box center [53, 221] width 68 height 24
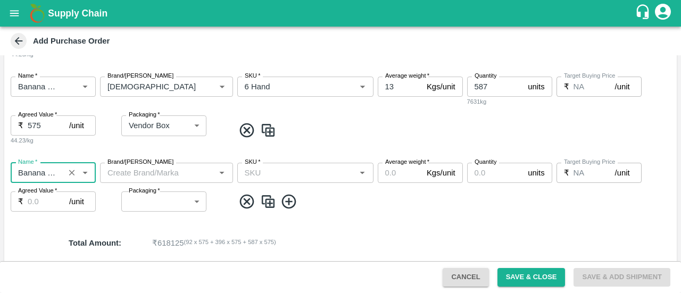
type input "Banana Export DMP"
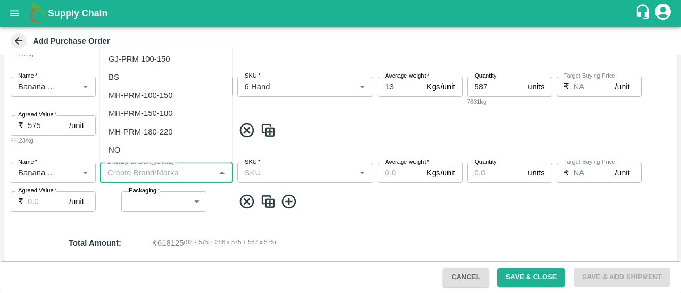
click at [128, 174] on input "Brand/Marka" at bounding box center [157, 173] width 109 height 14
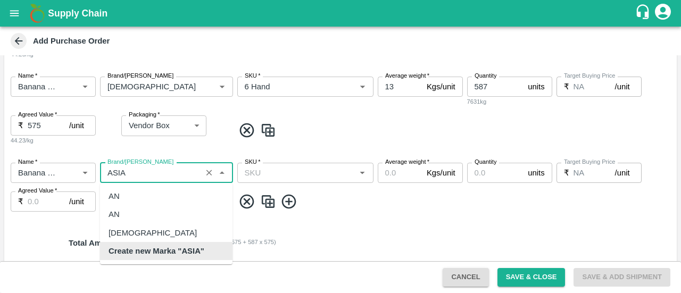
scroll to position [0, 0]
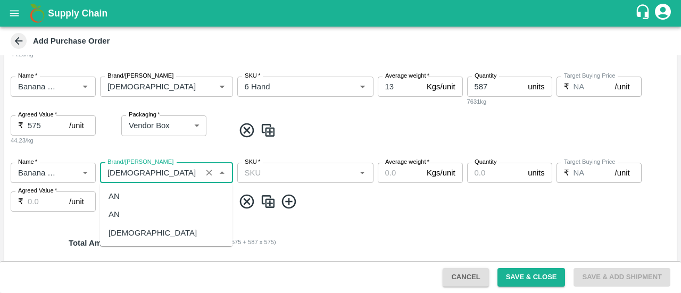
click at [130, 228] on div "ASIAN" at bounding box center [153, 233] width 88 height 12
type input "ASIAN"
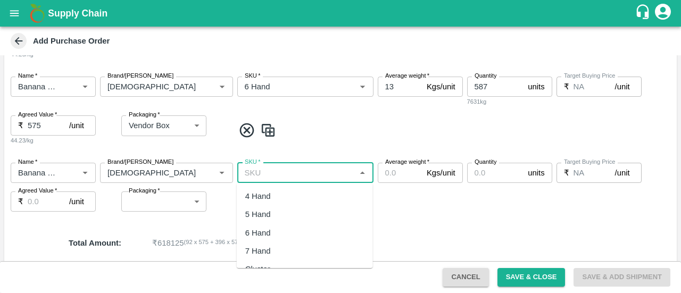
click at [253, 176] on input "SKU   *" at bounding box center [297, 173] width 112 height 14
click at [263, 199] on div "8 Hand" at bounding box center [258, 197] width 26 height 12
type input "8 Hand"
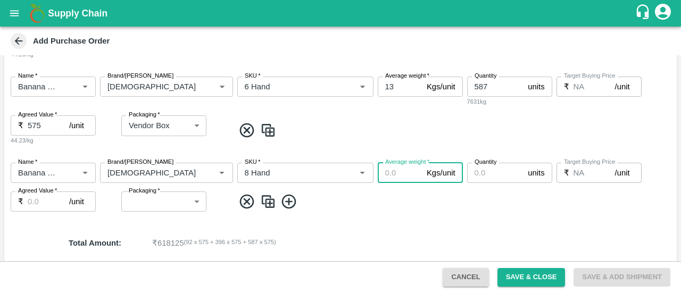
click at [388, 169] on input "Average weight   *" at bounding box center [400, 173] width 45 height 20
type input "13"
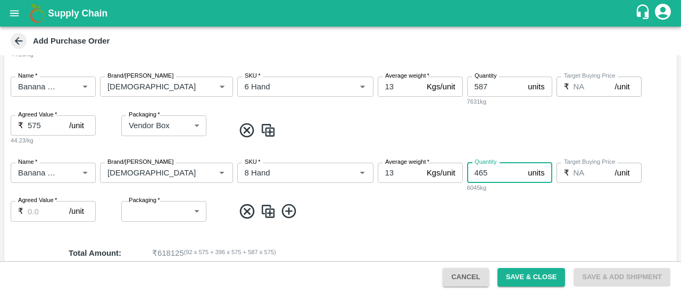
type input "465"
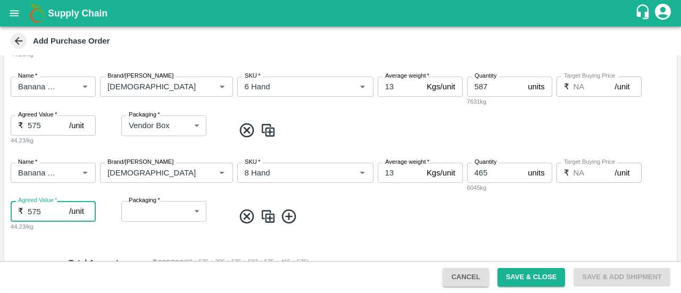
type input "575"
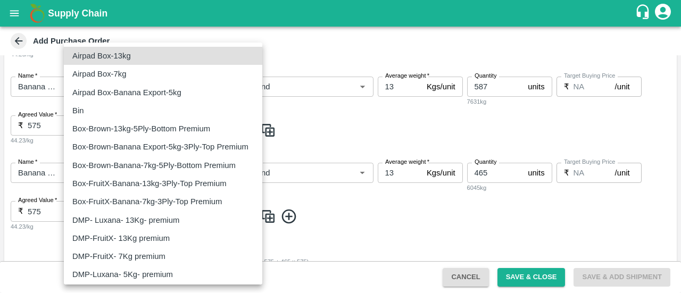
click at [185, 217] on body "Supply Chain Add Purchase Order PO Type   * Direct Purchase 3 PO Type Buyers   …" at bounding box center [340, 146] width 681 height 293
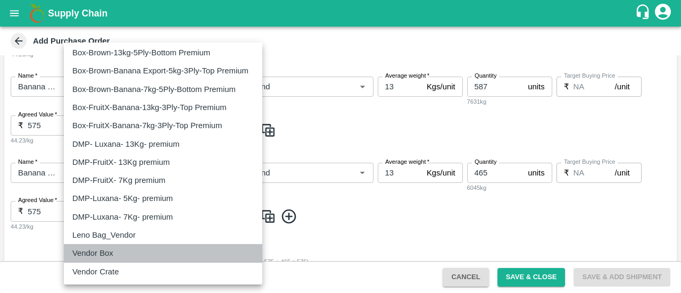
click at [113, 257] on div "Vendor Box" at bounding box center [95, 253] width 46 height 12
type input "276"
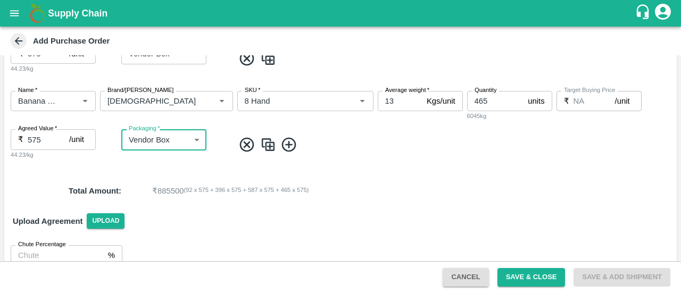
scroll to position [444, 0]
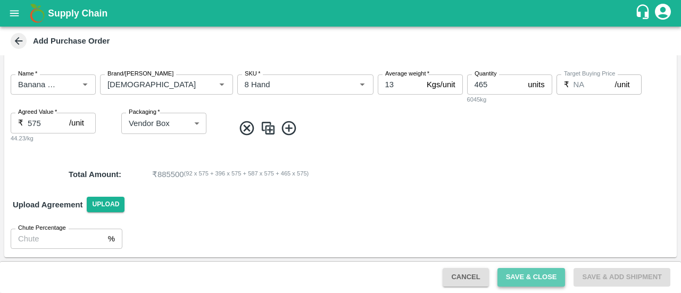
click at [506, 274] on button "Save & Close" at bounding box center [532, 277] width 68 height 19
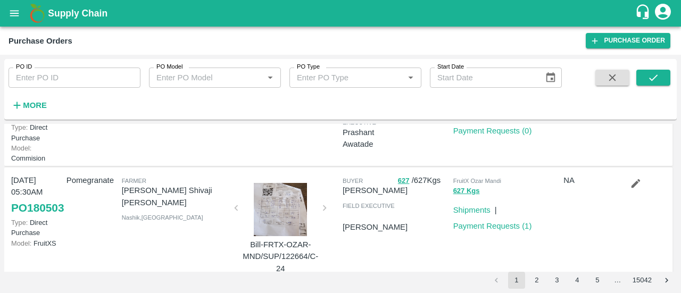
scroll to position [43, 0]
